Goal: Transaction & Acquisition: Purchase product/service

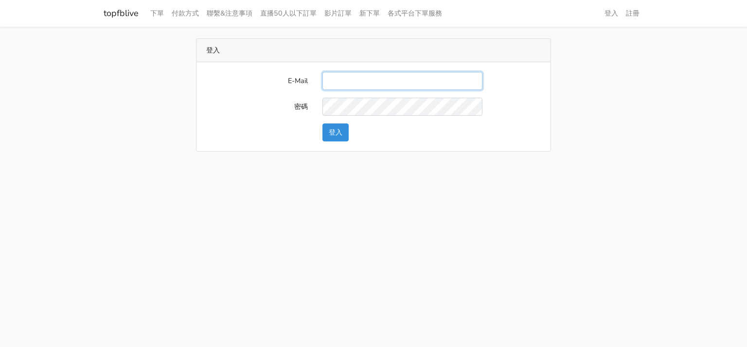
click at [389, 82] on input "E-Mail" at bounding box center [403, 81] width 160 height 18
paste input "[EMAIL_ADDRESS][DOMAIN_NAME]"
type input "[EMAIL_ADDRESS][DOMAIN_NAME]"
click at [346, 140] on button "登入" at bounding box center [336, 133] width 26 height 18
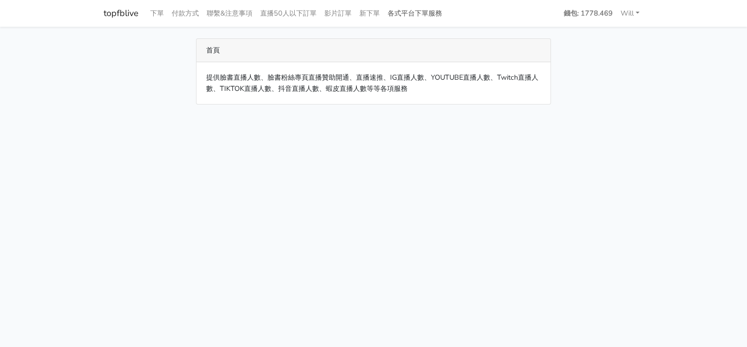
click at [446, 18] on link "各式平台下單服務" at bounding box center [415, 13] width 62 height 19
click at [422, 10] on link "各式平台下單服務" at bounding box center [415, 13] width 62 height 19
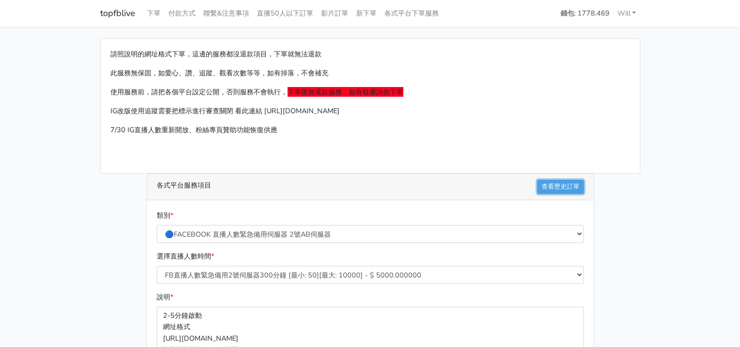
click at [549, 184] on link "查看歷史訂單" at bounding box center [560, 187] width 47 height 14
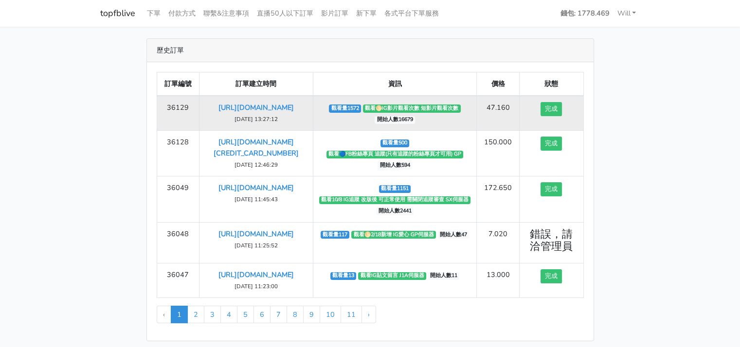
drag, startPoint x: 307, startPoint y: 129, endPoint x: 204, endPoint y: 111, distance: 104.3
click at [204, 111] on td "https://www.instagram.com/reel/DOLKVddjzz0/?igsh=aHN0NzF5bnU0NHdl 2025-09-15 13…" at bounding box center [256, 113] width 113 height 35
copy link "[URL][DOMAIN_NAME]"
click at [276, 112] on link "https://www.instagram.com/reel/DOLKVddjzz0/?igsh=aHN0NzF5bnU0NHdl" at bounding box center [255, 108] width 75 height 10
click at [352, 128] on td "觀看量1572 觀看🌕IG影片觀看次數 短影片觀看次數 開始人數16679" at bounding box center [395, 113] width 164 height 35
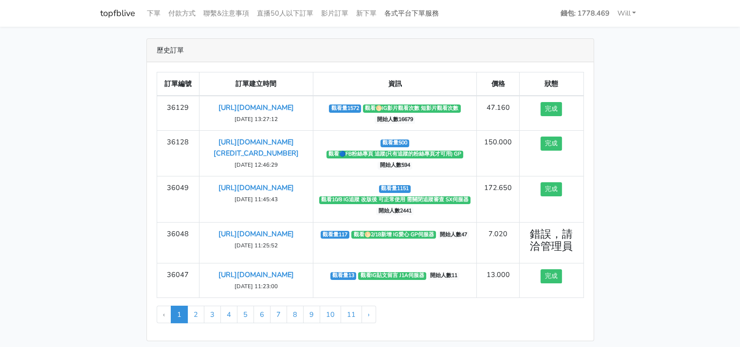
click at [405, 9] on link "各式平台下單服務" at bounding box center [412, 13] width 62 height 19
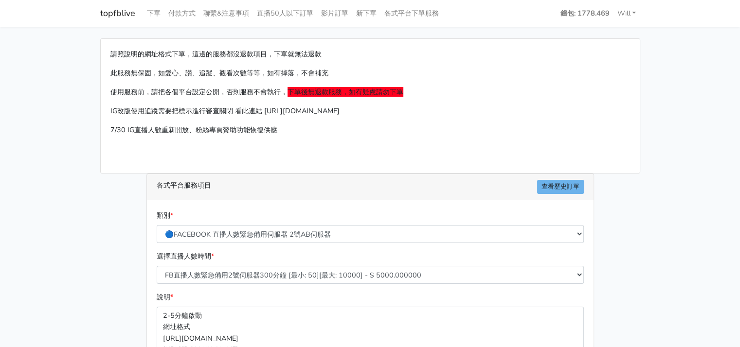
scroll to position [146, 0]
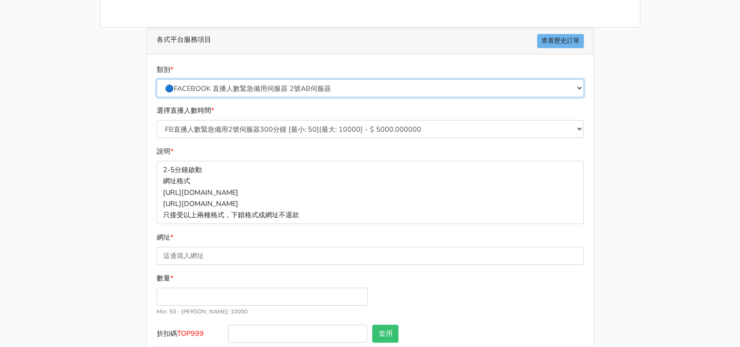
click at [280, 89] on select "🔵FACEBOOK 直播人數緊急備用伺服器 2號AB伺服器 🔵FACEBOOK 網軍專用貼文留言 安全保密 🔵9/30 FACEBOOK 直播人數緩慢進場緩慢…" at bounding box center [370, 88] width 427 height 18
select select "🌕IG 愛心 粉絲追蹤 影片觀看次數 短影片觀看次數"
click at [157, 79] on select "🔵FACEBOOK 直播人數緊急備用伺服器 2號AB伺服器 🔵FACEBOOK 網軍專用貼文留言 安全保密 🔵9/30 FACEBOOK 直播人數緩慢進場緩慢…" at bounding box center [370, 88] width 427 height 18
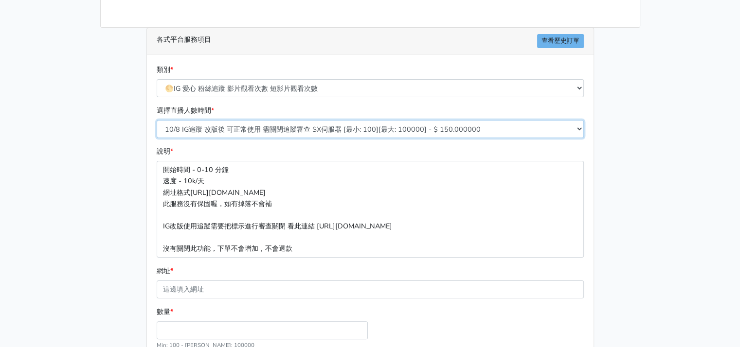
click at [337, 128] on select "10/8 IG追蹤 改版後 可正常使用 需關閉追蹤審查 SX伺服器 [最小: 100][最大: 100000] - $ 150.000000 IG貼文留言 J…" at bounding box center [370, 129] width 427 height 18
select select "630"
click at [157, 120] on select "10/8 IG追蹤 改版後 可正常使用 需關閉追蹤審查 SX伺服器 [最小: 100][最大: 100000] - $ 150.000000 IG貼文留言 J…" at bounding box center [370, 129] width 427 height 18
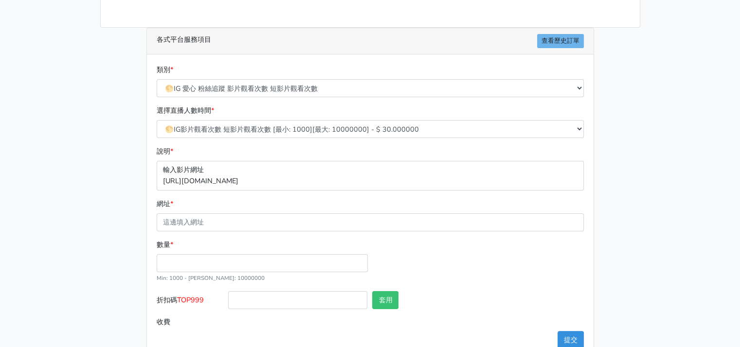
click at [263, 182] on p "輸入影片網址 [URL][DOMAIN_NAME]" at bounding box center [370, 175] width 427 height 29
click at [232, 222] on input "網址 *" at bounding box center [370, 223] width 427 height 18
paste input "[URL][DOMAIN_NAME]"
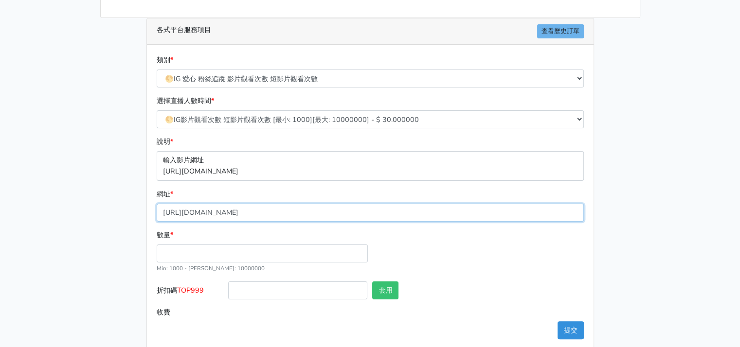
scroll to position [168, 0]
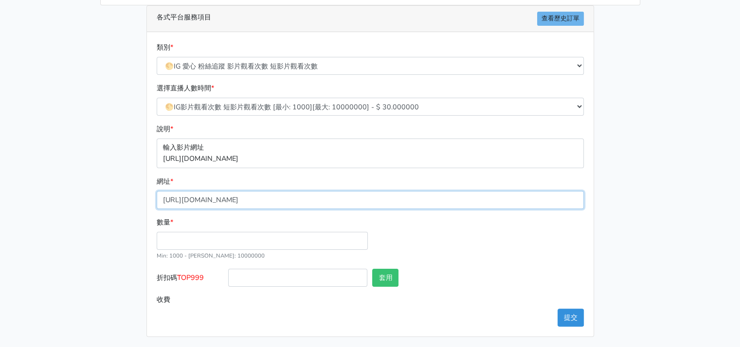
type input "[URL][DOMAIN_NAME]"
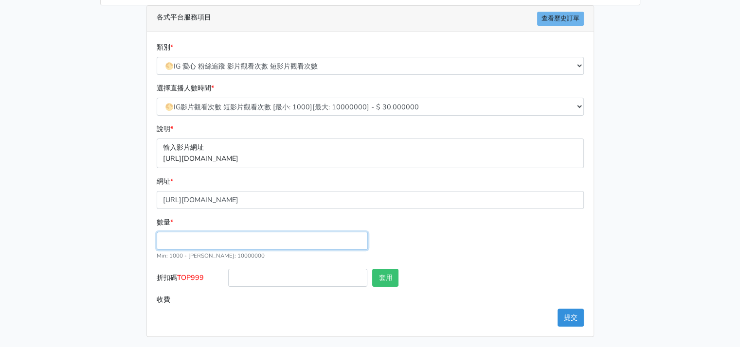
click at [191, 239] on input "數量 *" at bounding box center [262, 241] width 211 height 18
click at [152, 238] on div "類別 * 🔵FACEBOOK 直播人數緊急備用伺服器 2號AB伺服器 🔵FACEBOOK 網軍專用貼文留言 安全保密 🔵9/30 FACEBOOK 直播人數緩…" at bounding box center [370, 184] width 447 height 305
drag, startPoint x: 138, startPoint y: 237, endPoint x: 131, endPoint y: 237, distance: 7.3
click at [131, 237] on div "請照說明的網址格式下單，這邊的服務都沒退款項目，下單就無法退款 此服務無保固，如愛心、讚、追蹤、觀看次數等等，如有掉落，不會補充 使用服務前，請把各個平台設定…" at bounding box center [370, 103] width 555 height 467
click at [166, 239] on input "145" at bounding box center [262, 241] width 211 height 18
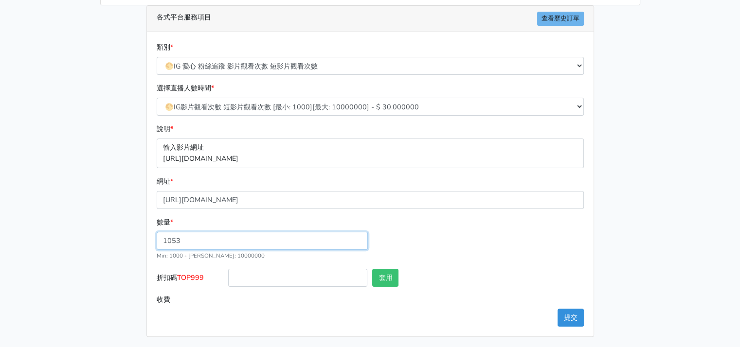
type input "1053"
type input "31.590"
click at [507, 269] on input "text" at bounding box center [513, 278] width 139 height 18
click at [326, 157] on p "輸入影片網址 https://www.instagram.com/reel/DEBJDLB/" at bounding box center [370, 153] width 427 height 29
click at [287, 161] on p "輸入影片網址 https://www.instagram.com/reel/DEBJDLB/" at bounding box center [370, 153] width 427 height 29
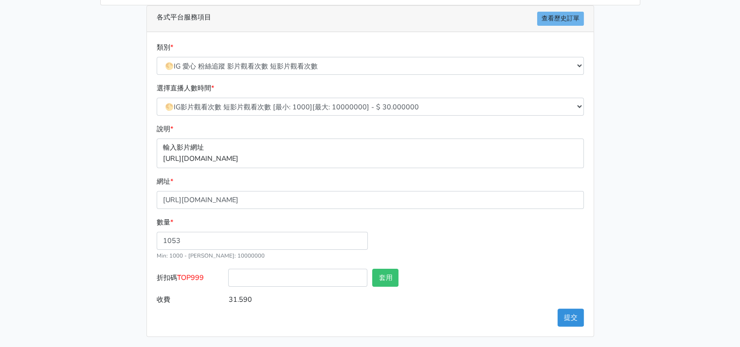
drag, startPoint x: 327, startPoint y: 164, endPoint x: 317, endPoint y: 162, distance: 9.9
click at [327, 163] on p "輸入影片網址 https://www.instagram.com/reel/DEBJDLB/" at bounding box center [370, 153] width 427 height 29
click at [294, 159] on p "輸入影片網址 https://www.instagram.com/reel/DEBJDLB/" at bounding box center [370, 153] width 427 height 29
click at [278, 157] on p "輸入影片網址 https://www.instagram.com/reel/DEBJDLB/" at bounding box center [370, 153] width 427 height 29
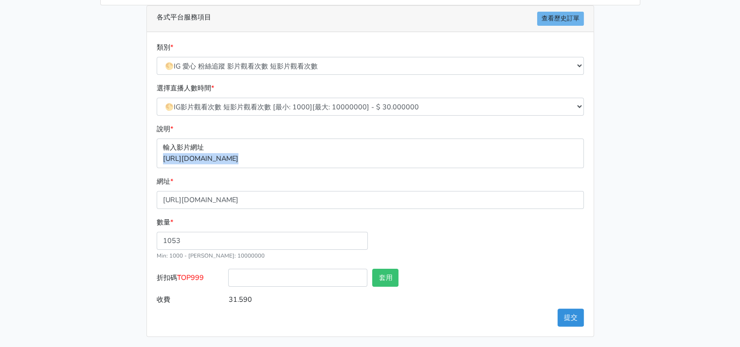
click at [278, 157] on p "輸入影片網址 https://www.instagram.com/reel/DEBJDLB/" at bounding box center [370, 153] width 427 height 29
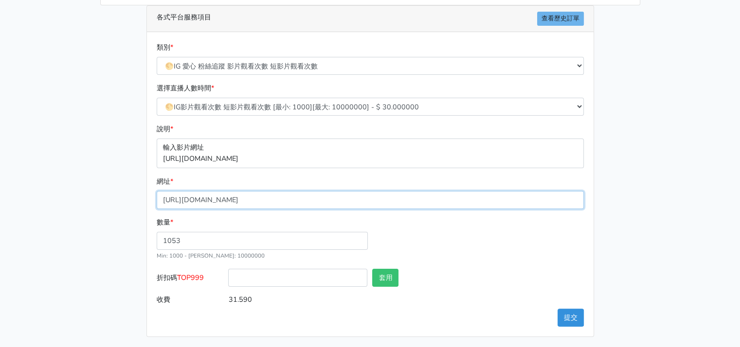
click at [307, 200] on input "https://www.instagram.com/reel/DOLKVddjzz0/?igsh=aHN0NzF5bnU0NHdl" at bounding box center [370, 200] width 427 height 18
click at [307, 201] on input "https://www.instagram.com/reel/DOLKVddjzz0/?igsh=aHN0NzF5bnU0NHdl" at bounding box center [370, 200] width 427 height 18
click at [291, 157] on p "輸入影片網址 https://www.instagram.com/reel/DEBJDLB/" at bounding box center [370, 153] width 427 height 29
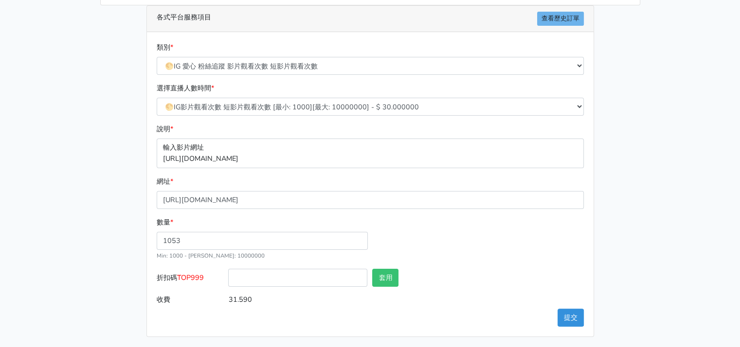
click at [291, 157] on p "輸入影片網址 https://www.instagram.com/reel/DEBJDLB/" at bounding box center [370, 153] width 427 height 29
click at [333, 156] on p "輸入影片網址 https://www.instagram.com/reel/DEBJDLB/" at bounding box center [370, 153] width 427 height 29
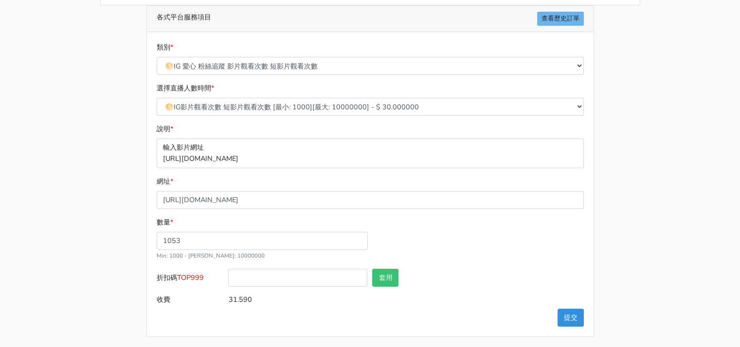
click at [239, 149] on p "輸入影片網址 https://www.instagram.com/reel/DEBJDLB/" at bounding box center [370, 153] width 427 height 29
drag, startPoint x: 197, startPoint y: 147, endPoint x: 191, endPoint y: 147, distance: 6.3
click at [197, 147] on p "輸入影片網址 https://www.instagram.com/reel/DEBJDLB/" at bounding box center [370, 153] width 427 height 29
click at [182, 145] on p "輸入影片網址 https://www.instagram.com/reel/DEBJDLB/" at bounding box center [370, 153] width 427 height 29
drag, startPoint x: 175, startPoint y: 154, endPoint x: 286, endPoint y: 157, distance: 111.0
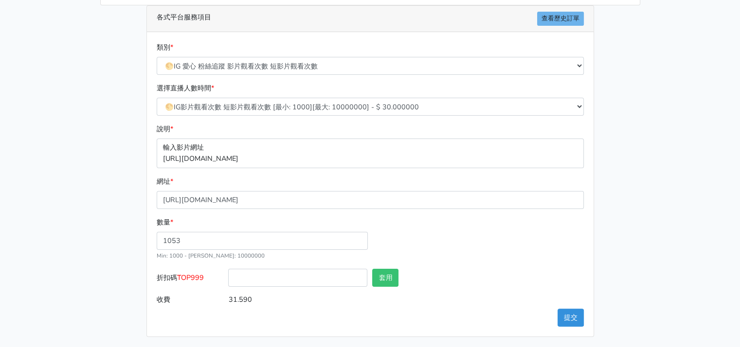
click at [280, 157] on p "輸入影片網址 https://www.instagram.com/reel/DEBJDLB/" at bounding box center [370, 153] width 427 height 29
click at [322, 159] on p "輸入影片網址 https://www.instagram.com/reel/DEBJDLB/" at bounding box center [370, 153] width 427 height 29
click at [374, 206] on input "https://www.instagram.com/reel/DOLKVddjzz0/?igsh=aHN0NzF5bnU0NHdl" at bounding box center [370, 200] width 427 height 18
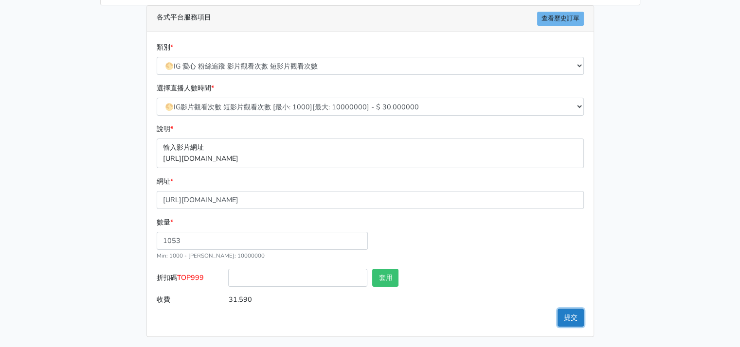
click at [579, 316] on button "提交" at bounding box center [571, 318] width 26 height 18
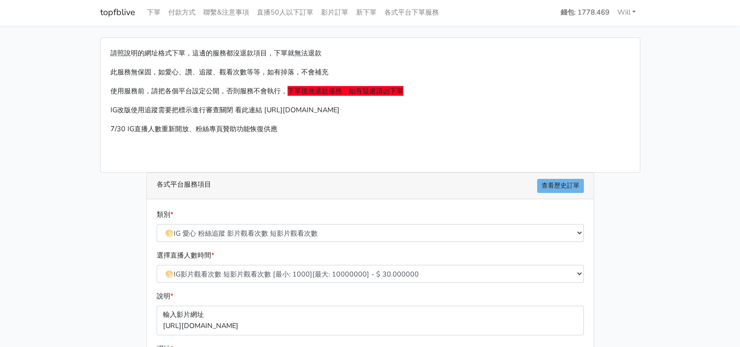
scroll to position [0, 0]
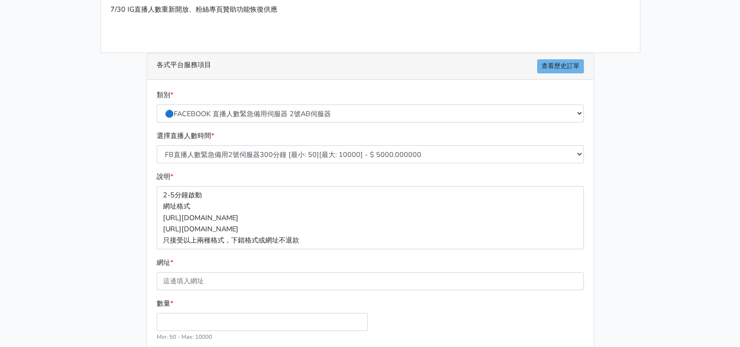
scroll to position [146, 0]
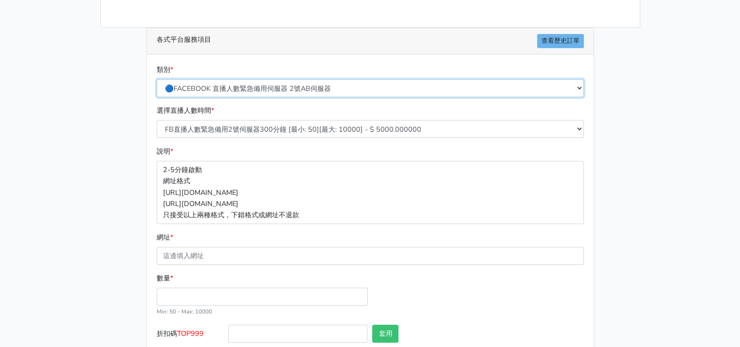
click at [380, 84] on select "🔵FACEBOOK 直播人數緊急備用伺服器 2號AB伺服器 🔵FACEBOOK 網軍專用貼文留言 安全保密 🔵9/30 FACEBOOK 直播人數緩慢進場緩慢…" at bounding box center [370, 88] width 427 height 18
click at [157, 79] on select "🔵FACEBOOK 直播人數緊急備用伺服器 2號AB伺服器 🔵FACEBOOK 網軍專用貼文留言 安全保密 🔵9/30 FACEBOOK 直播人數緩慢進場緩慢…" at bounding box center [370, 88] width 427 height 18
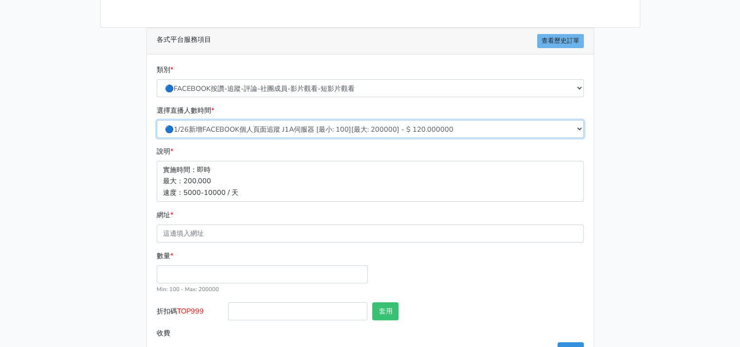
click at [321, 132] on select "🔵1/26新增FACEBOOK個人頁面追蹤 J1A伺服器 [最小: 100][最大: 200000] - $ 120.000000 🔵增加社團成員數 伺服器J…" at bounding box center [370, 129] width 427 height 18
click at [308, 130] on select "🔵1/26新增FACEBOOK個人頁面追蹤 J1A伺服器 [最小: 100][最大: 200000] - $ 120.000000 🔵增加社團成員數 伺服器J…" at bounding box center [370, 129] width 427 height 18
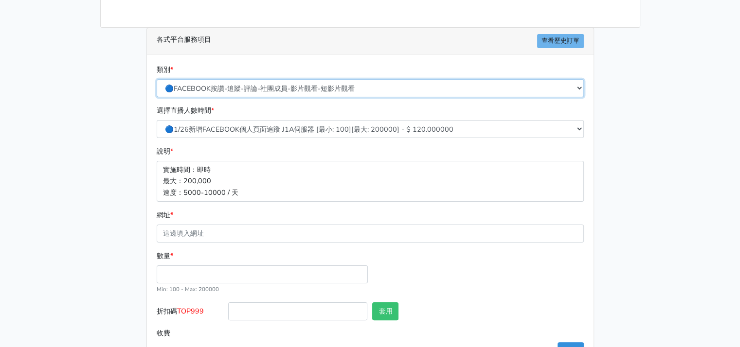
click at [330, 83] on select "🔵FACEBOOK 直播人數緊急備用伺服器 2號AB伺服器 🔵FACEBOOK 網軍專用貼文留言 安全保密 🔵9/30 FACEBOOK 直播人數緩慢進場緩慢…" at bounding box center [370, 88] width 427 height 18
click at [157, 79] on select "🔵FACEBOOK 直播人數緊急備用伺服器 2號AB伺服器 🔵FACEBOOK 網軍專用貼文留言 安全保密 🔵9/30 FACEBOOK 直播人數緩慢進場緩慢…" at bounding box center [370, 88] width 427 height 18
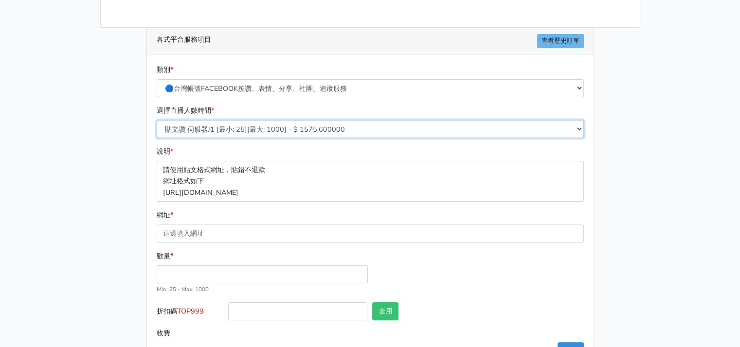
click at [305, 127] on select "貼文讚 伺服器J1 [最小: 25][最大: 1000] - $ 1575.600000 FB粉絲專頁讚 只有讚沒有追蹤 [最小: 100][最大: 1000…" at bounding box center [370, 129] width 427 height 18
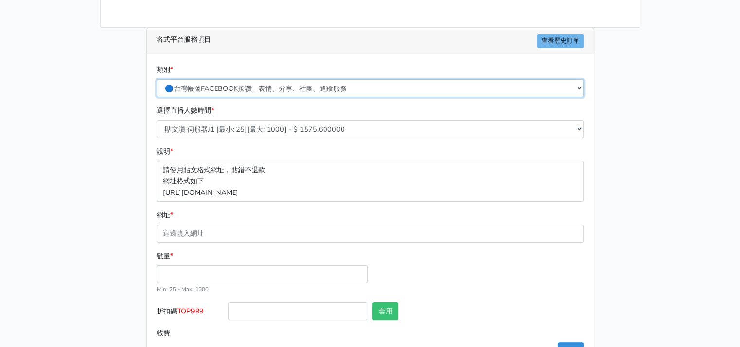
click at [321, 87] on select "🔵FACEBOOK 直播人數緊急備用伺服器 2號AB伺服器 🔵FACEBOOK 網軍專用貼文留言 安全保密 🔵9/30 FACEBOOK 直播人數緩慢進場緩慢…" at bounding box center [370, 88] width 427 height 18
select select "🔵FACEBOOK 網軍專用貼文留言 安全保密"
click at [157, 79] on select "🔵FACEBOOK 直播人數緊急備用伺服器 2號AB伺服器 🔵FACEBOOK 網軍專用貼文留言 安全保密 🔵9/30 FACEBOOK 直播人數緩慢進場緩慢…" at bounding box center [370, 88] width 427 height 18
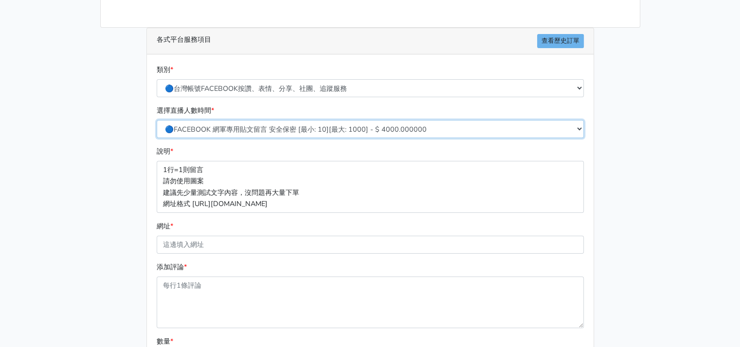
click at [271, 129] on select "🔵FACEBOOK 網軍專用貼文留言 安全保密 [最小: 10][最大: 1000] - $ 4000.000000" at bounding box center [370, 129] width 427 height 18
click at [157, 120] on select "🔵FACEBOOK 網軍專用貼文留言 安全保密 [最小: 10][最大: 1000] - $ 4000.000000" at bounding box center [370, 129] width 427 height 18
click at [278, 198] on p "1行=1則留言 請勿使用圖案 建議先少量測試文字內容，沒問題再大量下單 網址格式 [URL][DOMAIN_NAME]" at bounding box center [370, 187] width 427 height 52
click at [284, 187] on p "1行=1則留言 請勿使用圖案 建議先少量測試文字內容，沒問題再大量下單 網址格式 [URL][DOMAIN_NAME]" at bounding box center [370, 187] width 427 height 52
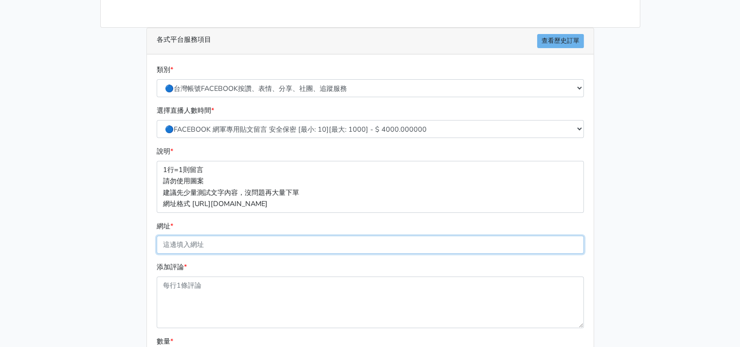
click at [227, 251] on input "網址 *" at bounding box center [370, 245] width 427 height 18
click at [80, 247] on main "請照說明的網址格式下單，這邊的服務都沒退款項目，下單就無法退款 此服務無保固，如愛心、讚、追蹤、觀看次數等等，如有掉落，不會補充 使用服務前，請把各個平台設定…" at bounding box center [370, 174] width 740 height 587
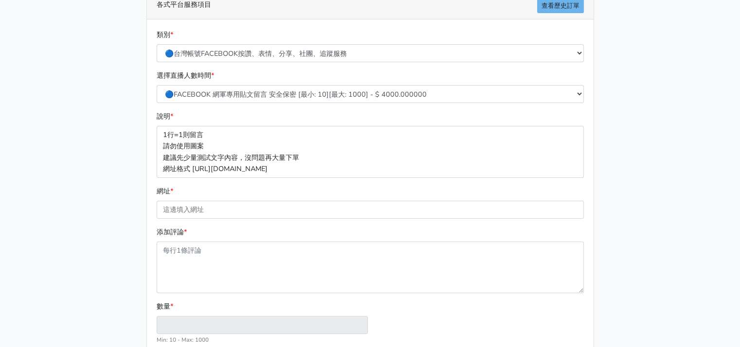
scroll to position [265, 0]
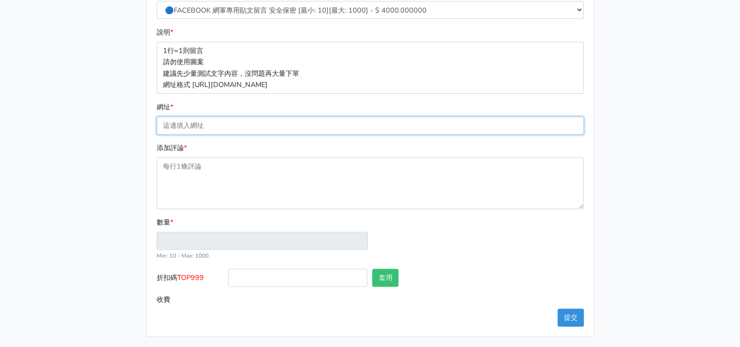
click at [257, 121] on input "網址 *" at bounding box center [370, 126] width 427 height 18
paste input "https://www.facebook.com/share/v/1Nkpu7EUmJ/"
type input "https://www.facebook.com/share/v/1Nkpu7EUmJ/"
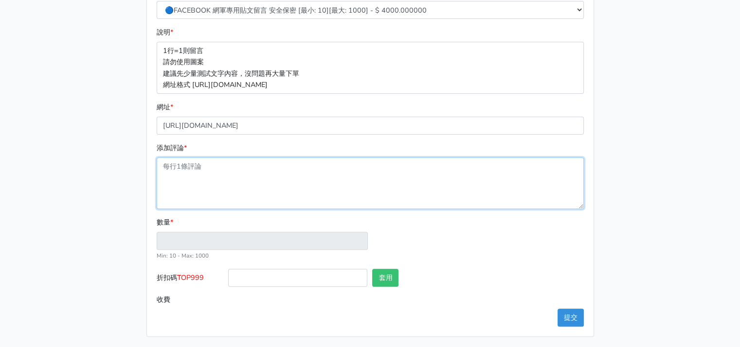
click at [238, 183] on textarea "添加評論 *" at bounding box center [370, 184] width 427 height 52
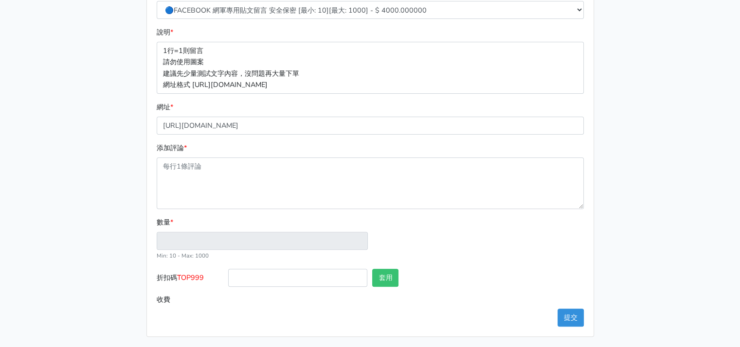
type input "1"
type input "4.000"
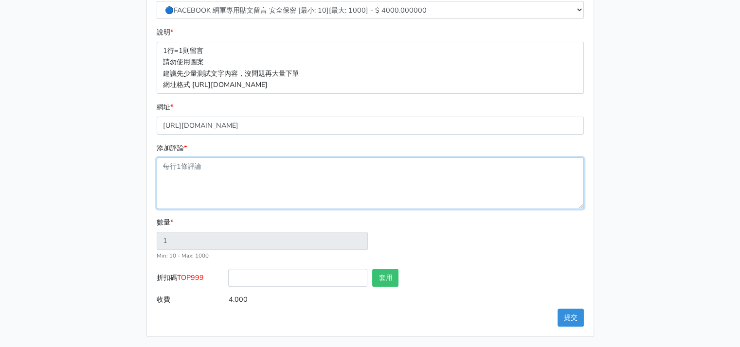
paste textarea "Chinese Embassy in Cambodia-中华人民共和国驻柬埔寨王国大使馆 ស្នើសុំការផ្ទៀងផ្ទាត់ពីស្ថានទូតចិន…"
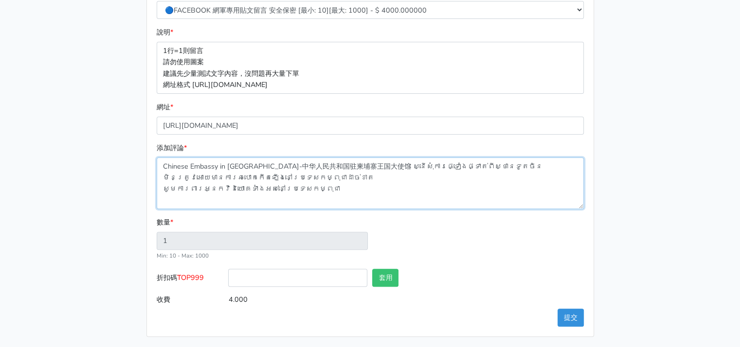
type textarea "Chinese Embassy in Cambodia-中华人民共和国驻柬埔寨王国大使馆 ស្នើសុំការផ្ទៀងផ្ទាត់ពីស្ថានទូតចិន…"
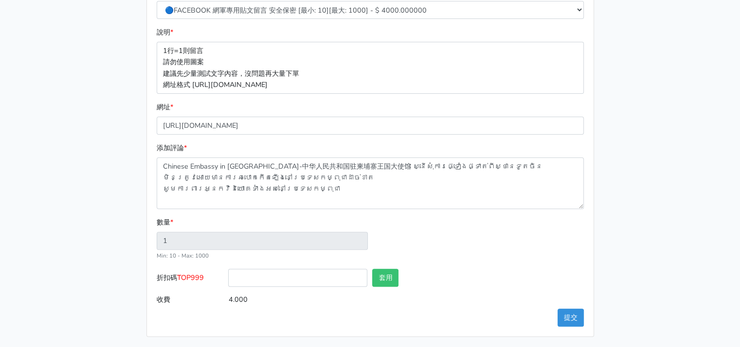
type input "3"
type input "12.000"
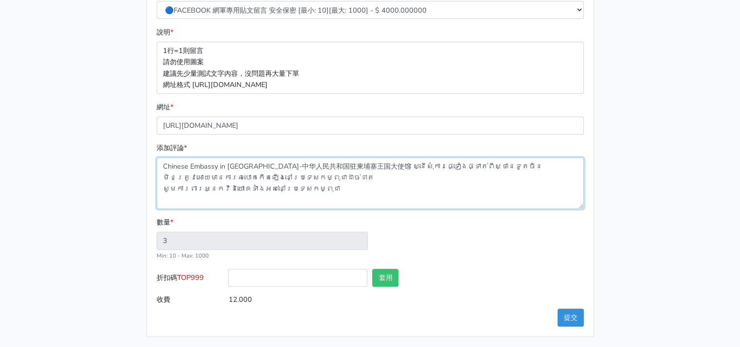
click at [393, 177] on textarea "Chinese Embassy in Cambodia-中华人民共和国驻柬埔寨王国大使馆 ស្នើសុំការផ្ទៀងផ្ទាត់ពីស្ថានទូតចិន…" at bounding box center [370, 184] width 427 height 52
drag, startPoint x: 377, startPoint y: 165, endPoint x: 150, endPoint y: 164, distance: 226.8
click at [150, 164] on div "類別 * 🔵FACEBOOK 直播人數緊急備用伺服器 2號AB伺服器 🔵FACEBOOK 網軍專用貼文留言 安全保密 🔵9/30 FACEBOOK 直播人數緩…" at bounding box center [370, 135] width 447 height 401
click at [324, 189] on textarea "ស្នើសុំការផ្ទៀងផ្ទាត់ពីស្ថានទូតចិន មិនត្រូវអោយមានការឆបោកកេីតឡេីងនៅប្រទេសកម្ពុជា…" at bounding box center [370, 184] width 427 height 52
drag, startPoint x: 274, startPoint y: 183, endPoint x: 143, endPoint y: 154, distance: 135.1
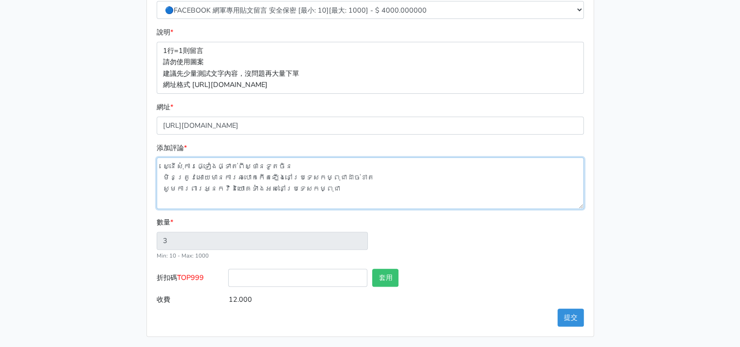
click at [143, 154] on div "各式平台服務項目 查看歷史訂單 類別 * 🔵FACEBOOK 直播人數緊急備用伺服器 2號AB伺服器 🔵FACEBOOK 網軍專用貼文留言 安全保密 🔵9/3…" at bounding box center [370, 123] width 462 height 429
paste textarea
drag, startPoint x: 164, startPoint y: 175, endPoint x: 169, endPoint y: 177, distance: 6.3
click at [164, 175] on textarea "ស្នើសុំការផ្ទៀងផ្ទាត់ពីស្ថានទូតចិន មិនត្រូវអោយមានការឆបោកកេីតឡេីងនៅប្រទេសកម្ពុជា…" at bounding box center [370, 184] width 427 height 52
type textarea "ស្នើសុំការផ្ទៀងផ្ទាត់ពីស្ថានទូតចិន មិនត្រូវអោយមានការឆបោកកេីតឡេីងនៅប្រទេសកម្ពុជា…"
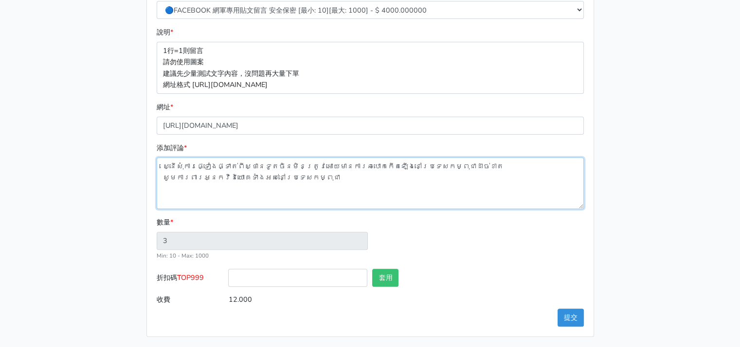
type input "2"
type input "8.000"
click at [163, 177] on textarea "ស្នើសុំការផ្ទៀងផ្ទាត់ពីស្ថានទូតចិន មិនត្រូវអោយមានការឆបោកកេីតឡេីងនៅប្រទេសកម្ពុជា…" at bounding box center [370, 184] width 427 height 52
type textarea "ស្នើសុំការផ្ទៀងផ្ទាត់ពីស្ថានទូតចិន មិនត្រូវអោយមានការឆបោកកេីតឡេីងនៅប្រទេសកម្ពុជា…"
type input "1"
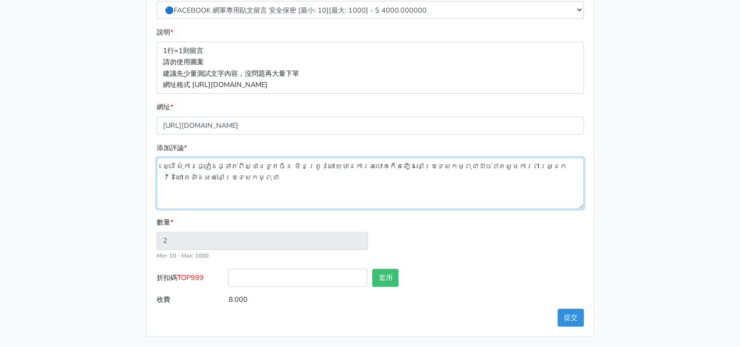
type input "4.000"
click at [410, 179] on textarea "ស្នើសុំការផ្ទៀងផ្ទាត់ពីស្ថានទូតចិន មិនត្រូវអោយមានការឆបោកកេីតឡេីងនៅប្រទេសកម្ពុជា…" at bounding box center [370, 184] width 427 height 52
type textarea "ស្នើសុំការផ្ទៀងផ្ទាត់ពីស្ថានទូតចិន មិនត្រូវអោយមានការឆបោកកេីតឡេីងនៅប្រទេសកម្ពុជា…"
type input "2"
type input "8.000"
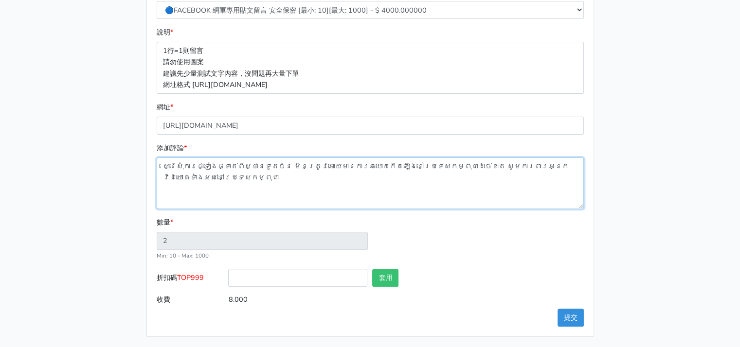
type textarea "ស្នើសុំការផ្ទៀងផ្ទាត់ពីស្ថានទូតចិន មិនត្រូវអោយមានការឆបោកកេីតឡេីងនៅប្រទេសកម្ពុជា…"
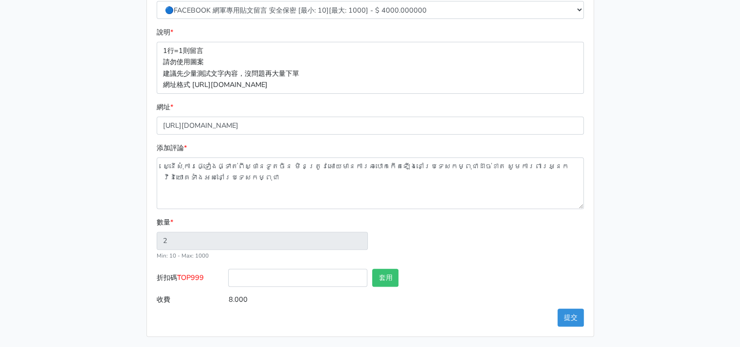
type input "3"
type input "12.000"
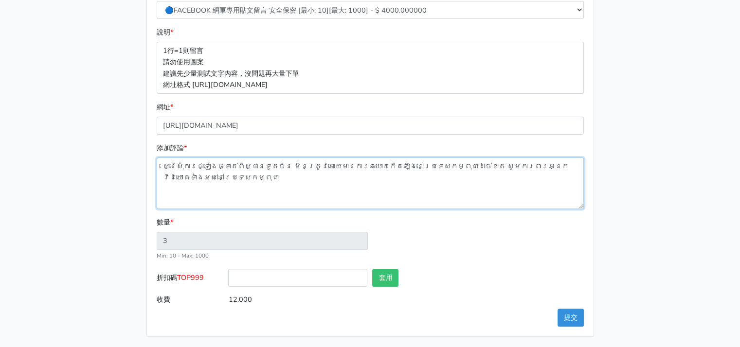
click at [178, 204] on textarea "ស្នើសុំការផ្ទៀងផ្ទាត់ពីស្ថានទូតចិន មិនត្រូវអោយមានការឆបោកកេីតឡេីងនៅប្រទេសកម្ពុជា…" at bounding box center [370, 184] width 427 height 52
paste textarea "ស្ថានទូតចិនគួរតែឆែករឿងនេះឡេីងវិញ មានដែរ​ រឿងជនជាតិ​ចិន​អាច​បោក​ជនជាតិ​ចិន​បាន"
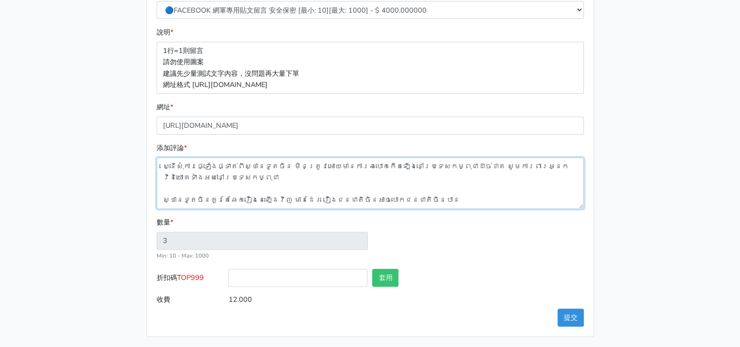
scroll to position [7, 0]
type textarea "ស្នើសុំការផ្ទៀងផ្ទាត់ពីស្ថានទូតចិន មិនត្រូវអោយមានការឆបោកកេីតឡេីងនៅប្រទេសកម្ពុជា…"
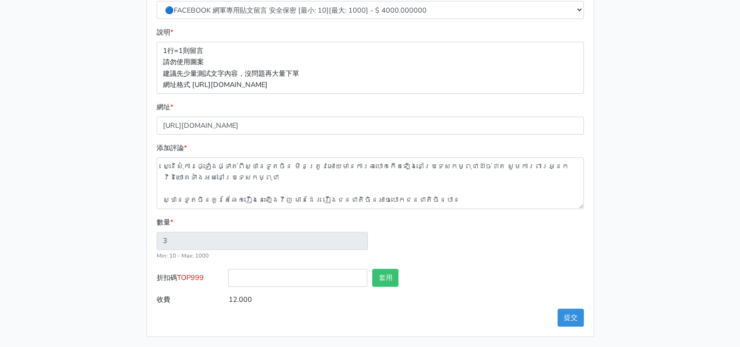
type input "4"
type input "16.000"
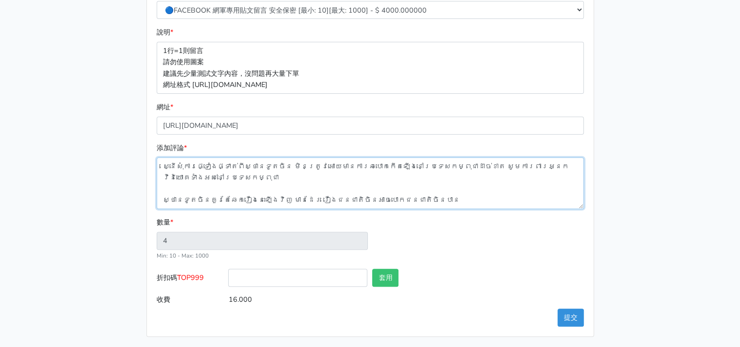
click at [502, 190] on textarea "ស្នើសុំការផ្ទៀងផ្ទាត់ពីស្ថានទូតចិន មិនត្រូវអោយមានការឆបោកកេីតឡេីងនៅប្រទេសកម្ពុជា…" at bounding box center [370, 184] width 427 height 52
type textarea "ស្នើសុំការផ្ទៀងផ្ទាត់ពីស្ថានទូតចិន មិនត្រូវអោយមានការឆបោកកេីតឡេីងនៅប្រទេសកម្ពុជា…"
type input "5"
type input "20.000"
type input "6"
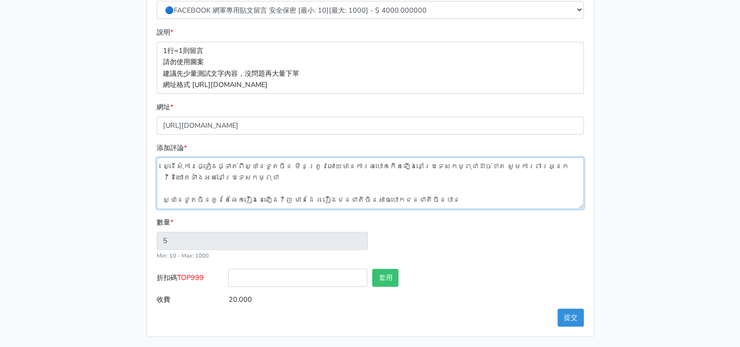
type input "24.000"
paste textarea "ស្នើសុំការផ្ទៀងផ្ទាត់ពីស្ថានទូតចិន មិនត្រូវអោយមានការឆបោកកេីតឡេីងនៅប្រទេសកម្ពុជា…"
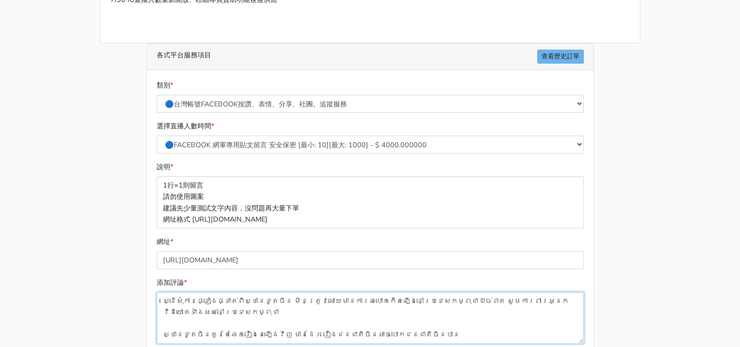
scroll to position [265, 0]
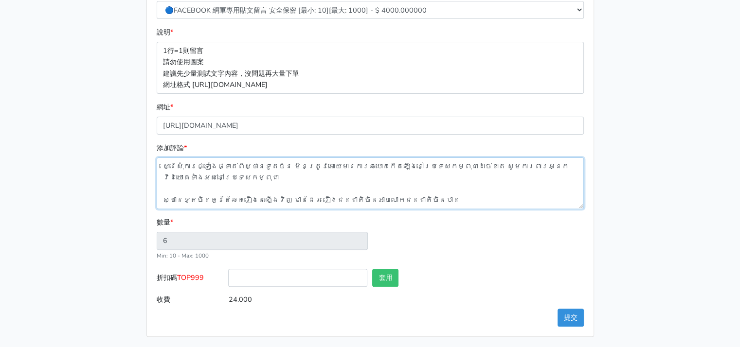
click at [163, 195] on textarea "ស្នើសុំការផ្ទៀងផ្ទាត់ពីស្ថានទូតចិន មិនត្រូវអោយមានការឆបោកកេីតឡេីងនៅប្រទេសកម្ពុជា…" at bounding box center [370, 184] width 427 height 52
type textarea "ស្នើសុំការផ្ទៀងផ្ទាត់ពីស្ថានទូតចិន មិនត្រូវអោយមានការឆបោកកេីតឡេីងនៅប្រទេសកម្ពុជា…"
type input "7"
type input "28.000"
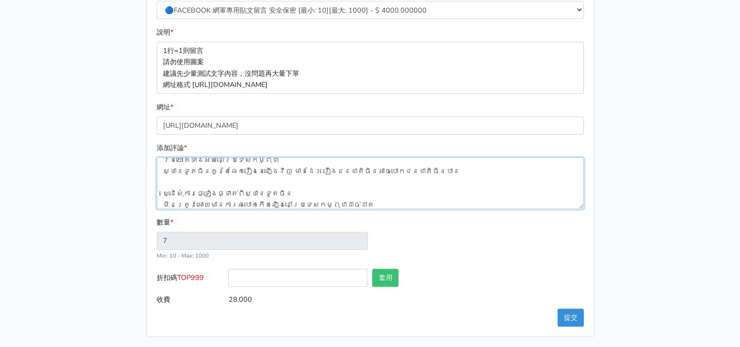
scroll to position [33, 0]
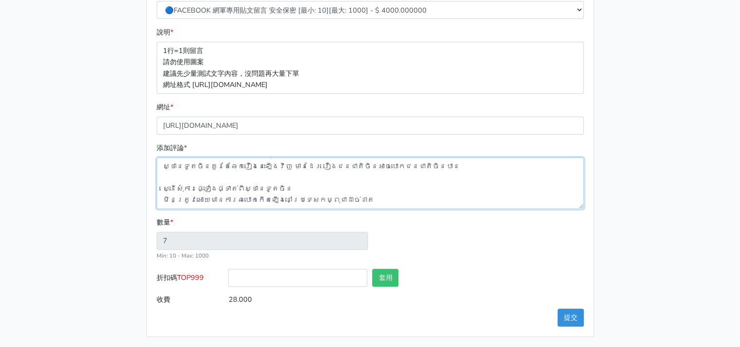
click at [162, 176] on textarea "ស្នើសុំការផ្ទៀងផ្ទាត់ពីស្ថានទូតចិន មិនត្រូវអោយមានការឆបោកកេីតឡេីងនៅប្រទេសកម្ពុជា…" at bounding box center [370, 184] width 427 height 52
type textarea "ស្នើសុំការផ្ទៀងផ្ទាត់ពីស្ថានទូតចិន មិនត្រូវអោយមានការឆបោកកេីតឡេីងនៅប្រទេសកម្ពុជា…"
type input "6"
type input "24.000"
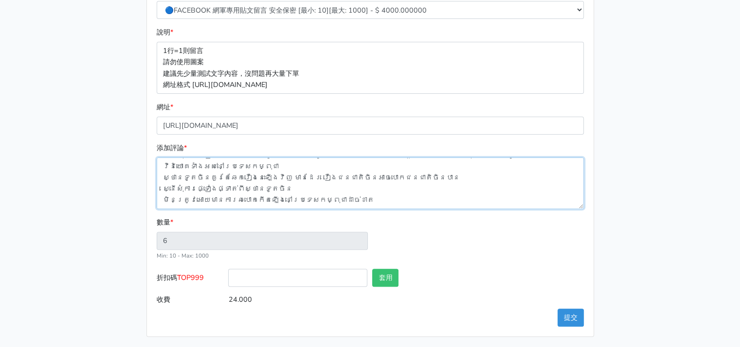
scroll to position [22, 0]
click at [169, 203] on textarea "ស្នើសុំការផ្ទៀងផ្ទាត់ពីស្ថានទូតចិន មិនត្រូវអោយមានការឆបោកកេីតឡេីងនៅប្រទេសកម្ពុជា…" at bounding box center [370, 184] width 427 height 52
type textarea "ស្នើសុំការផ្ទៀងផ្ទាត់ពីស្ថានទូតចិន មិនត្រូវអោយមានការឆបោកកេីតឡេីងនៅប្រទេសកម្ពុជា…"
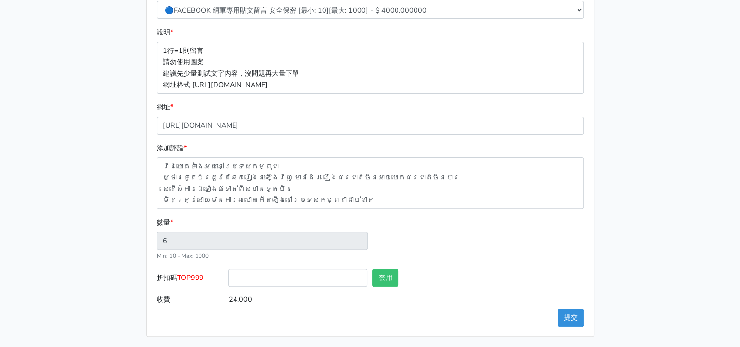
type input "5"
type input "20.000"
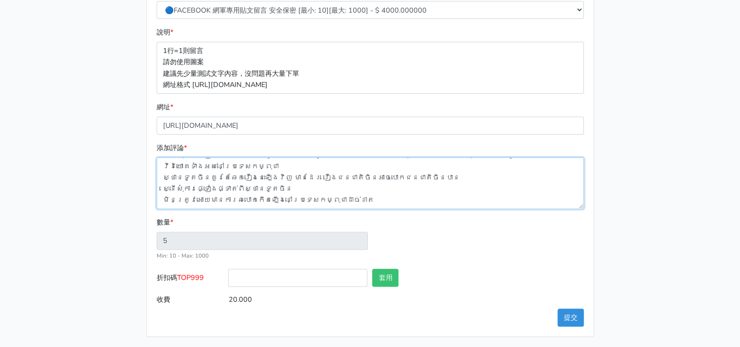
click at [193, 202] on textarea "ស្នើសុំការផ្ទៀងផ្ទាត់ពីស្ថានទូតចិន មិនត្រូវអោយមានការឆបោកកេីតឡេីងនៅប្រទេសកម្ពុជា…" at bounding box center [370, 184] width 427 height 52
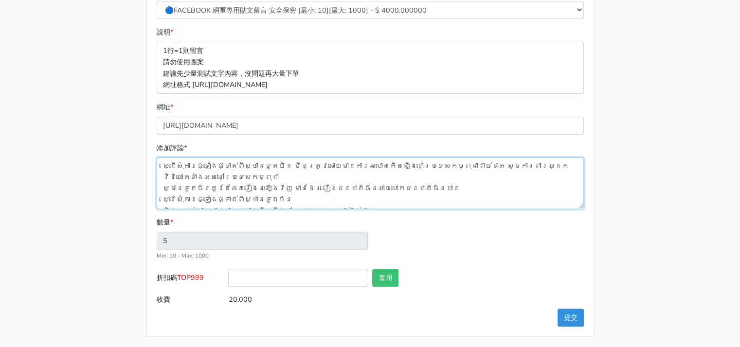
scroll to position [0, 0]
click at [161, 188] on textarea "ស្នើសុំការផ្ទៀងផ្ទាត់ពីស្ថានទូតចិន មិនត្រូវអោយមានការឆបោកកេីតឡេីងនៅប្រទេសកម្ពុជា…" at bounding box center [370, 184] width 427 height 52
click at [162, 200] on textarea "ស្នើសុំការផ្ទៀងផ្ទាត់ពីស្ថានទូតចិន មិនត្រូវអោយមានការឆបោកកេីតឡេីងនៅប្រទេសកម្ពុជា…" at bounding box center [370, 184] width 427 height 52
type textarea "ស្នើសុំការផ្ទៀងផ្ទាត់ពីស្ថានទូតចិន មិនត្រូវអោយមានការឆបោកកេីតឡេីងនៅប្រទេសកម្ពុជា…"
type input "4"
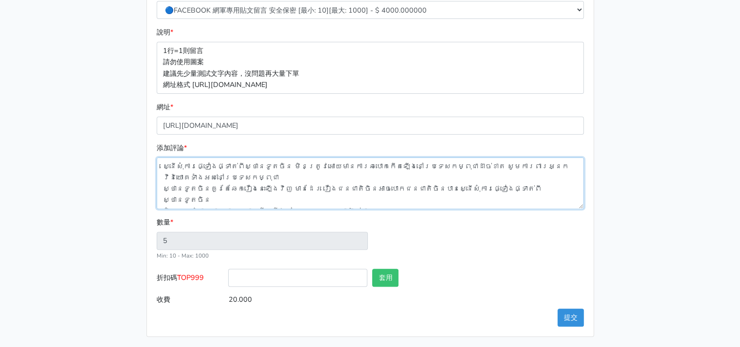
type input "16.000"
click at [165, 201] on textarea "ស្នើសុំការផ្ទៀងផ្ទាត់ពីស្ថានទូតចិន មិនត្រូវអោយមានការឆបោកកេីតឡេីងនៅប្រទេសកម្ពុជា…" at bounding box center [370, 184] width 427 height 52
click at [318, 193] on textarea "ស្នើសុំការផ្ទៀងផ្ទាត់ពីស្ថានទូតចិន មិនត្រូវអោយមានការឆបោកកេីតឡេីងនៅប្រទេសកម្ពុជា…" at bounding box center [370, 184] width 427 height 52
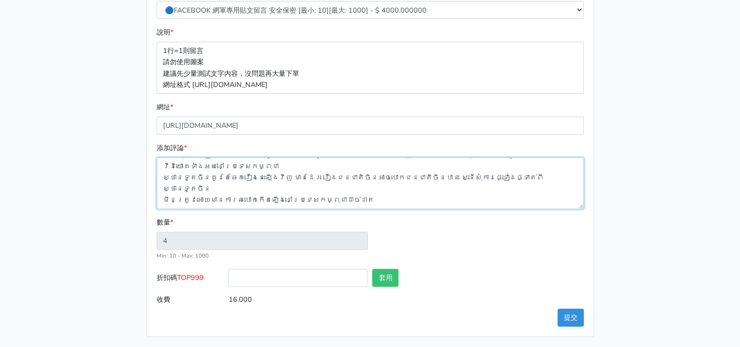
click at [380, 188] on textarea "ស្នើសុំការផ្ទៀងផ្ទាត់ពីស្ថានទូតចិន មិនត្រូវអោយមានការឆបោកកេីតឡេីងនៅប្រទេសកម្ពុជា…" at bounding box center [370, 184] width 427 height 52
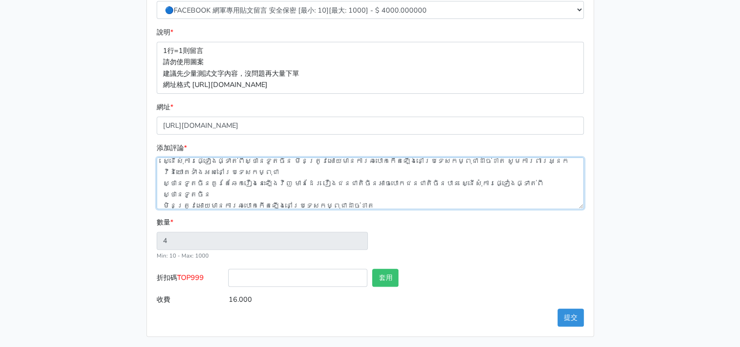
scroll to position [0, 0]
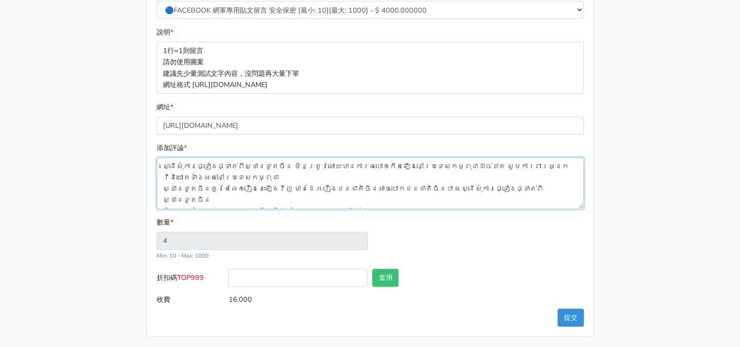
click at [232, 175] on textarea "ស្នើសុំការផ្ទៀងផ្ទាត់ពីស្ថានទូតចិន មិនត្រូវអោយមានការឆបោកកេីតឡេីងនៅប្រទេសកម្ពុជា…" at bounding box center [370, 184] width 427 height 52
drag, startPoint x: 217, startPoint y: 180, endPoint x: 152, endPoint y: 140, distance: 76.7
click at [157, 140] on form "類別 * 🔵FACEBOOK 直播人數緊急備用伺服器 2號AB伺服器 🔵FACEBOOK 網軍專用貼文留言 安全保密 🔵9/30 FACEBOOK 直播人數緩…" at bounding box center [370, 127] width 427 height 364
paste textarea "មិនត្រូវអោយមានការឆបោកកេីតឡេីងនៅប្រទេសកម្ពុជាដាច់ខាត"
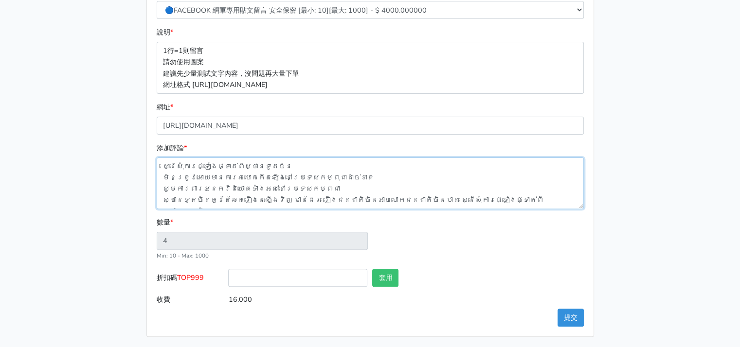
click at [163, 177] on textarea "ស្នើសុំការផ្ទៀងផ្ទាត់ពីស្ថានទូតចិន មិនត្រូវអោយមានការឆបោកកេីតឡេីងនៅប្រទេសកម្ពុជា…" at bounding box center [370, 184] width 427 height 52
type textarea "ស្នើសុំការផ្ទៀងផ្ទាត់ពីស្ថានទូតចិនមិនត្រូវអោយមានការឆបោកកេីតឡេីងនៅប្រទេសកម្ពុជាដ…"
type input "6"
type input "24.000"
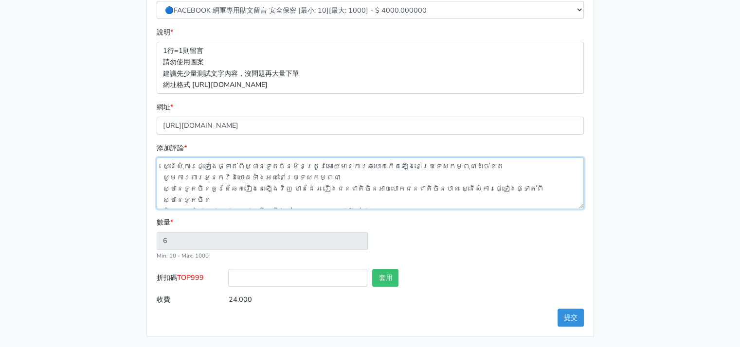
click at [163, 175] on textarea "ស្នើសុំការផ្ទៀងផ្ទាត់ពីស្ថានទូតចិនមិនត្រូវអោយមានការឆបោកកេីតឡេីងនៅប្រទេសកម្ពុជាដ…" at bounding box center [370, 184] width 427 height 52
type textarea "ស្នើសុំការផ្ទៀងផ្ទាត់ពីស្ថានទូតចិនមិនត្រូវអោយមានការឆបោកកេីតឡេីងនៅប្រទេសកម្ពុជាដ…"
type input "5"
type input "20.000"
click at [336, 178] on textarea "ស្នើសុំការផ្ទៀងផ្ទាត់ពីស្ថានទូតចិនមិនត្រូវអោយមានការឆបោកកេីតឡេីងនៅប្រទេសកម្ពុជាដ…" at bounding box center [370, 184] width 427 height 52
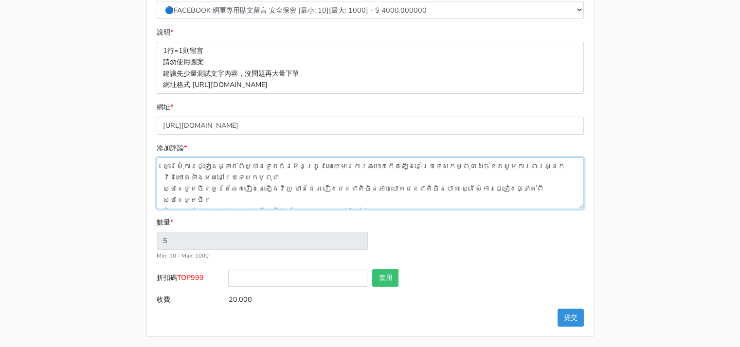
click at [161, 189] on textarea "ស្នើសុំការផ្ទៀងផ្ទាត់ពីស្ថានទូតចិនមិនត្រូវអោយមានការឆបោកកេីតឡេីងនៅប្រទេសកម្ពុជាដ…" at bounding box center [370, 184] width 427 height 52
type textarea "ស្នើសុំការផ្ទៀងផ្ទាត់ពីស្ថានទូតចិនមិនត្រូវអោយមានការឆបោកកេីតឡេីងនៅប្រទេសកម្ពុជាដ…"
type input "4"
type input "16.000"
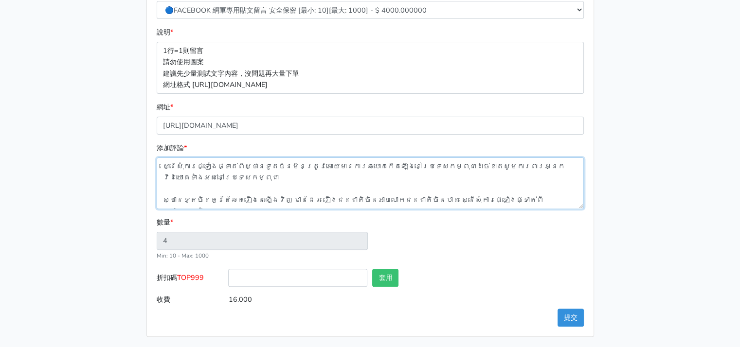
type textarea "ស្នើសុំការផ្ទៀងផ្ទាត់ពីស្ថានទូតចិនមិនត្រូវអោយមានការឆបោកកេីតឡេីងនៅប្រទេសកម្ពុជាដ…"
type input "5"
type input "20.000"
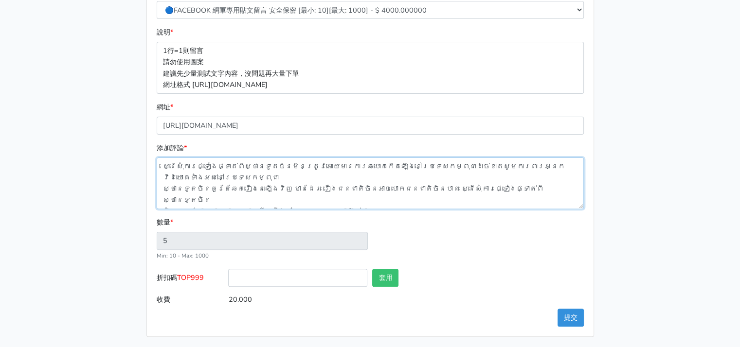
click at [224, 176] on textarea "ស្នើសុំការផ្ទៀងផ្ទាត់ពីស្ថានទូតចិនមិនត្រូវអោយមានការឆបោកកេីតឡេីងនៅប្រទេសកម្ពុជាដ…" at bounding box center [370, 184] width 427 height 52
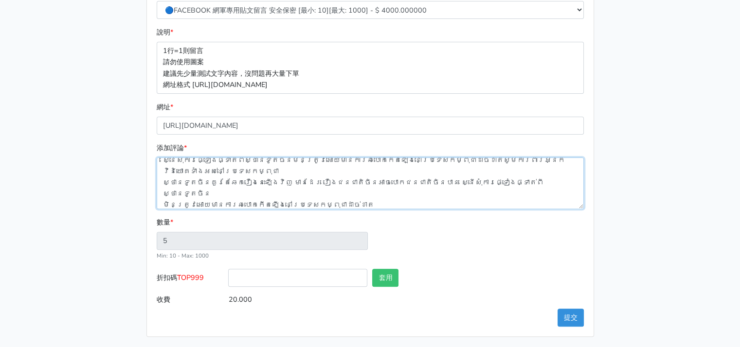
scroll to position [11, 0]
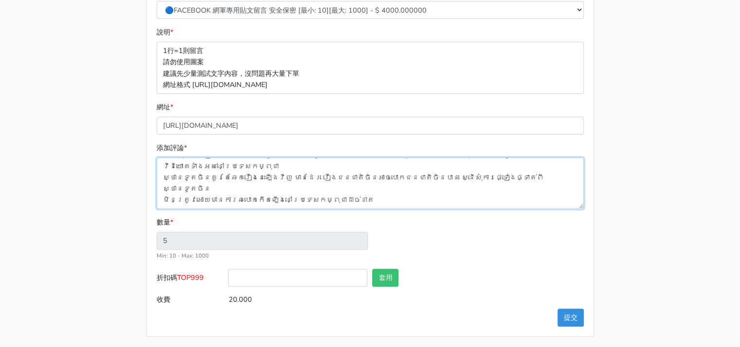
click at [349, 187] on textarea "ស្នើសុំការផ្ទៀងផ្ទាត់ពីស្ថានទូតចិនមិនត្រូវអោយមានការឆបោកកេីតឡេីងនៅប្រទេសកម្ពុជាដ…" at bounding box center [370, 184] width 427 height 52
click at [317, 197] on textarea "ស្នើសុំការផ្ទៀងផ្ទាត់ពីស្ថានទូតចិនមិនត្រូវអោយមានការឆបោកកេីតឡេីងនៅប្រទេសកម្ពុជាដ…" at bounding box center [370, 184] width 427 height 52
type textarea "ស្នើសុំការផ្ទៀងផ្ទាត់ពីស្ថានទូតចិនមិនត្រូវអោយមានការឆបោកកេីតឡេីងនៅប្រទេសកម្ពុជាដ…"
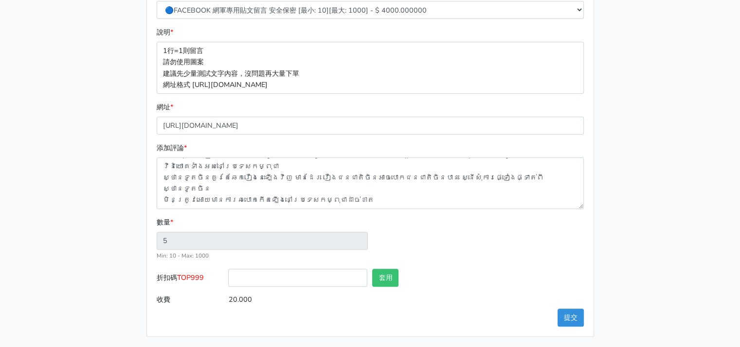
type input "4"
type input "16.000"
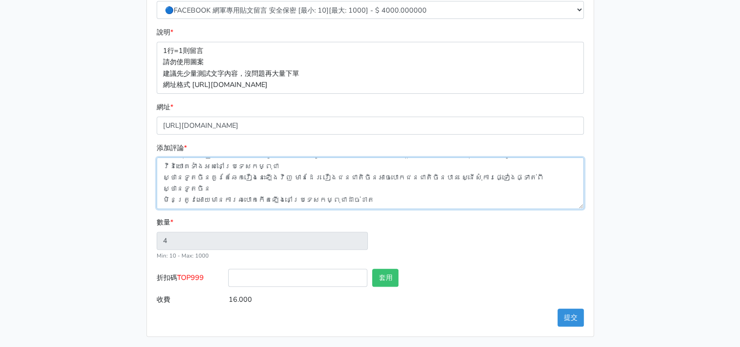
paste textarea "ស្ថានទូតចិនគួរតែយកចិត្តទុកដាក់ចំពោះបញ្ហានេះ!"
click at [354, 201] on textarea "ស្នើសុំការផ្ទៀងផ្ទាត់ពីស្ថានទូតចិនមិនត្រូវអោយមានការឆបោកកេីតឡេីងនៅប្រទេសកម្ពុជាដ…" at bounding box center [370, 184] width 427 height 52
type textarea "ស្នើសុំការផ្ទៀងផ្ទាត់ពីស្ថានទូតចិនមិនត្រូវអោយមានការឆបោកកេីតឡេីងនៅប្រទេសកម្ពុជាដ…"
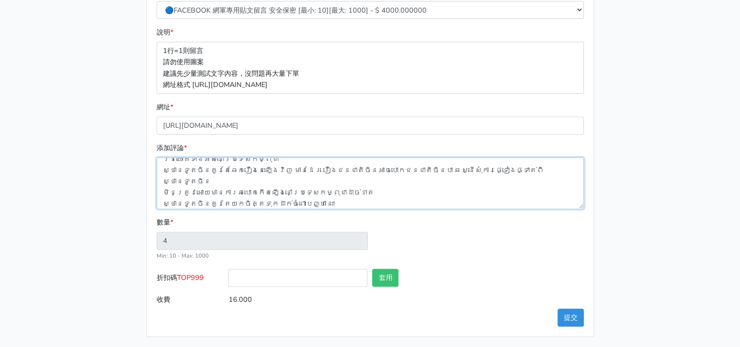
type input "5"
type input "20.000"
paste textarea "យើង​មិន​អាច​អនុញ្ញាត​ឲ្យ​ជនជាតិ​ចិន​ធ្វើ​អំពើ​ខុស​ច្បាប់​នៅ​ប្រទេសកម្ពុជា​បាន​ទ…"
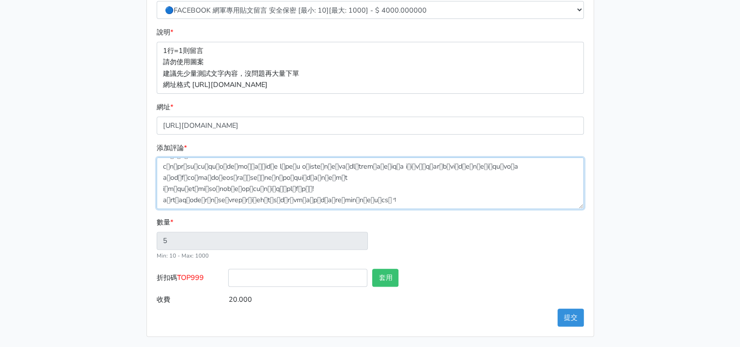
scroll to position [33, 0]
type textarea "ស្នើសុំការផ្ទៀងផ្ទាត់ពីស្ថានទូតចិនមិនត្រូវអោយមានការឆបោកកេីតឡេីងនៅប្រទេសកម្ពុជាដ…"
type input "6"
type input "24.000"
click at [434, 192] on textarea "添加評論 *" at bounding box center [370, 184] width 427 height 52
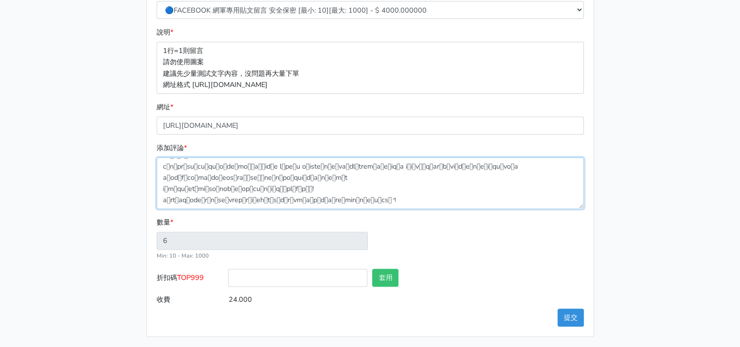
drag, startPoint x: 423, startPoint y: 187, endPoint x: 409, endPoint y: 182, distance: 14.6
click at [409, 182] on textarea "添加評論 *" at bounding box center [370, 184] width 427 height 52
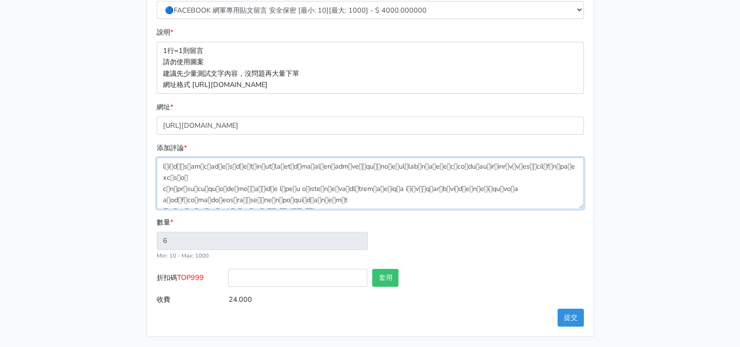
click at [228, 188] on textarea "添加評論 *" at bounding box center [370, 184] width 427 height 52
click at [213, 173] on textarea "添加評論 *" at bounding box center [370, 184] width 427 height 52
click at [164, 175] on textarea "添加評論 *" at bounding box center [370, 184] width 427 height 52
click at [349, 182] on textarea "添加評論 *" at bounding box center [370, 184] width 427 height 52
paste textarea "មិនត្រូវអោយមានការឆបោកកេីតឡេីងនៅប្រទេសកម្ពុជាដាច់ខាត សូមការពារអ្នកវិនិយោគទាំងអស់…"
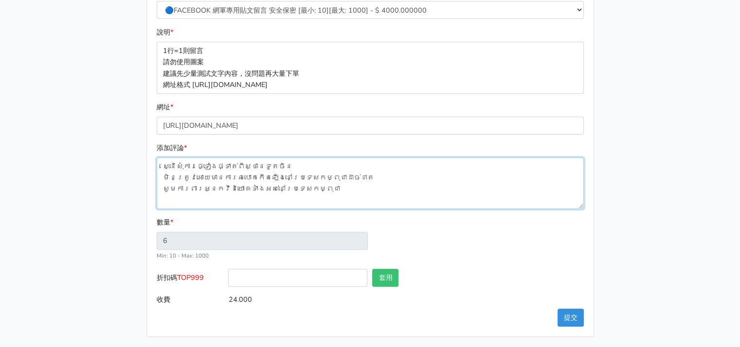
click at [161, 177] on textarea "ស្នើសុំការផ្ទៀងផ្ទាត់ពីស្ថានទូតចិន មិនត្រូវអោយមានការឆបោកកេីតឡេីងនៅប្រទេសកម្ពុជា…" at bounding box center [370, 184] width 427 height 52
type textarea "ស្នើសុំការផ្ទៀងផ្ទាត់ពីស្ថានទូតចិនមិនត្រូវអោយមានការឆបោកកេីតឡេីងនៅប្រទេសកម្ពុជាដ…"
type input "3"
type input "12.000"
type textarea "ស្នើសុំការផ្ទៀងផ្ទាត់ពីស្ថានទូតចិន មិនត្រូវអោយមានការឆបោកកេីតឡេីងនៅប្រទេសកម្ពុជា…"
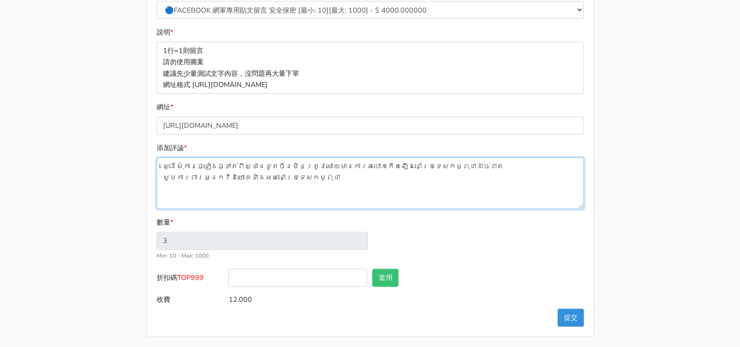
type input "2"
type input "8.000"
click at [162, 177] on textarea "ស្នើសុំការផ្ទៀងផ្ទាត់ពីស្ថានទូតចិន មិនត្រូវអោយមានការឆបោកកេីតឡេីងនៅប្រទេសកម្ពុជា…" at bounding box center [370, 184] width 427 height 52
type textarea "ស្នើសុំការផ្ទៀងផ្ទាត់ពីស្ថានទូតចិន មិនត្រូវអោយមានការឆបោកកេីតឡេីងនៅប្រទេសកម្ពុជា…"
type input "1"
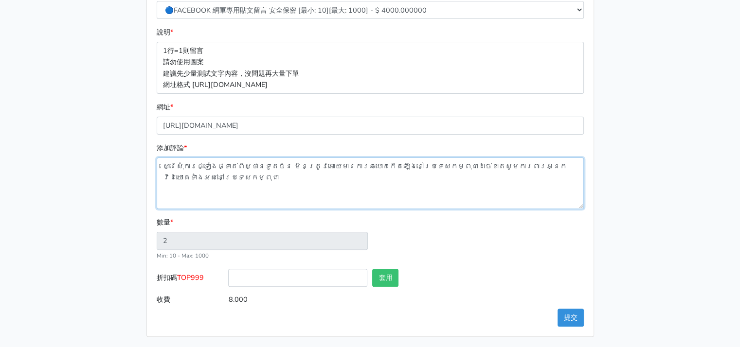
type input "4.000"
click at [429, 177] on textarea "ស្នើសុំការផ្ទៀងផ្ទាត់ពីស្ថានទូតចិន មិនត្រូវអោយមានការឆបោកកេីតឡេីងនៅប្រទេសកម្ពុជា…" at bounding box center [370, 184] width 427 height 52
type textarea "ស្នើសុំការផ្ទៀងផ្ទាត់ពីស្ថានទូតចិន មិនត្រូវអោយមានការឆបោកកេីតឡេីងនៅប្រទេសកម្ពុជា…"
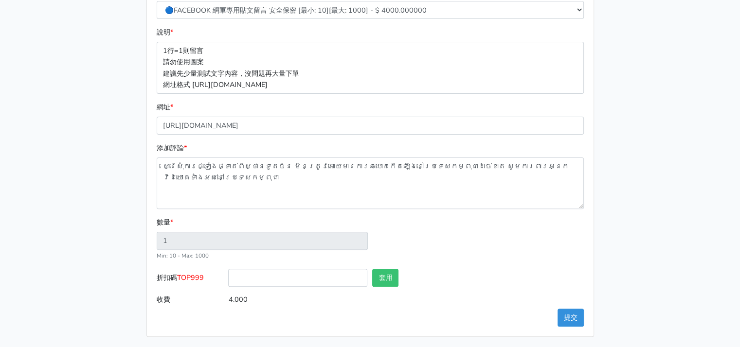
type input "2"
type input "8.000"
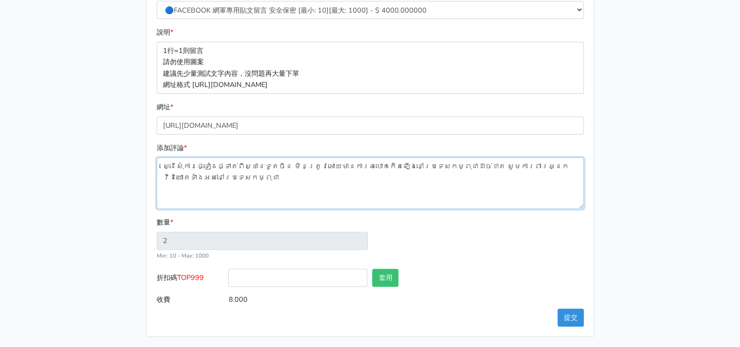
click at [233, 177] on textarea "ស្នើសុំការផ្ទៀងផ្ទាត់ពីស្ថានទូតចិន មិនត្រូវអោយមានការឆបោកកេីតឡេីងនៅប្រទេសកម្ពុជា…" at bounding box center [370, 184] width 427 height 52
click at [207, 186] on textarea "ស្នើសុំការផ្ទៀងផ្ទាត់ពីស្ថានទូតចិន មិនត្រូវអោយមានការឆបោកកេីតឡេីងនៅប្រទេសកម្ពុជា…" at bounding box center [370, 184] width 427 height 52
click at [220, 177] on textarea "ស្នើសុំការផ្ទៀងផ្ទាត់ពីស្ថានទូតចិន មិនត្រូវអោយមានការឆបោកកេីតឡេីងនៅប្រទេសកម្ពុជា…" at bounding box center [370, 184] width 427 height 52
type textarea "ស្នើសុំការផ្ទៀងផ្ទាត់ពីស្ថានទូតចិន មិនត្រូវអោយមានការឆបោកកេីតឡេីងនៅប្រទេសកម្ពុជា…"
type input "3"
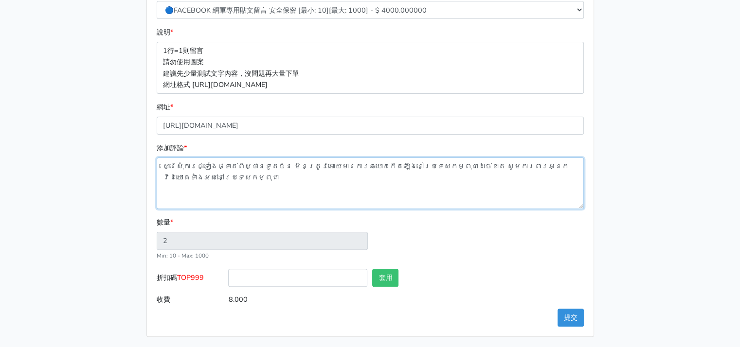
type input "12.000"
type textarea "ស្នើសុំការផ្ទៀងផ្ទាត់ពីស្ថានទូតចិន មិនត្រូវអោយមានការឆបោកកេីតឡេីងនៅប្រទេសកម្ពុជា…"
type input "4"
type input "16.000"
type textarea "ស្នើសុំការផ្ទៀងផ្ទាត់ពីស្ថានទូតចិន មិនត្រូវអោយមានការឆបោកកេីតឡេីងនៅប្រទេសកម្ពុជា…"
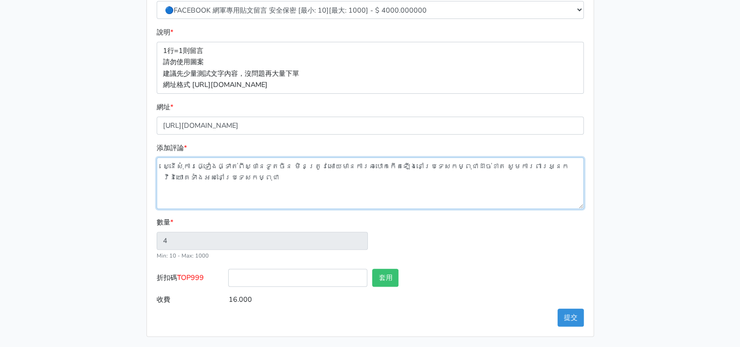
type input "3"
type input "12.000"
type textarea "ស្នើសុំការផ្ទៀងផ្ទាត់ពីស្ថានទូតចិន មិនត្រូវអោយមានការឆបោកកេីតឡេីងនៅប្រទេសកម្ពុជា…"
type input "2"
type input "8.000"
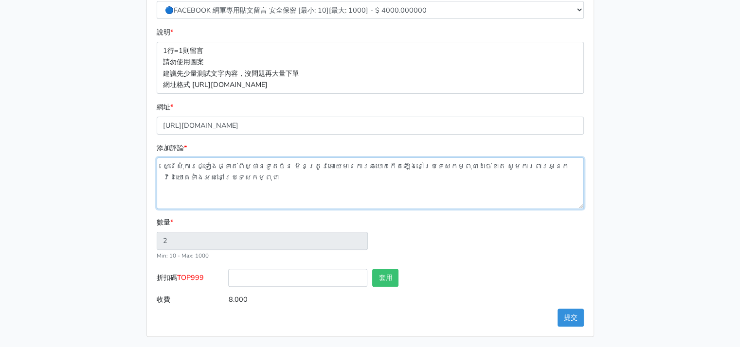
type textarea "ស្នើសុំការផ្ទៀងផ្ទាត់ពីស្ថានទូតចិន មិនត្រូវអោយមានការឆបោកកេីតឡេីងនៅប្រទេសកម្ពុជា…"
type input "3"
type input "12.000"
type textarea "ស្នើសុំការផ្ទៀងផ្ទាត់ពីស្ថានទូតចិន មិនត្រូវអោយមានការឆបោកកេីតឡេីងនៅប្រទេសកម្ពុជា…"
type input "4"
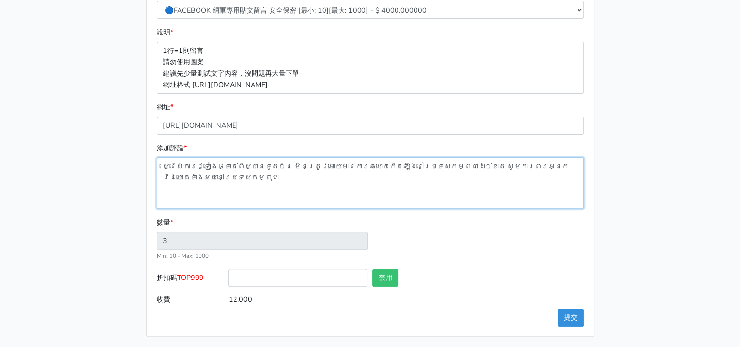
type input "16.000"
type textarea "ស្នើសុំការផ្ទៀងផ្ទាត់ពីស្ថានទូតចិន មិនត្រូវអោយមានការឆបោកកេីតឡេីងនៅប្រទេសកម្ពុជា…"
type input "5"
type input "20.000"
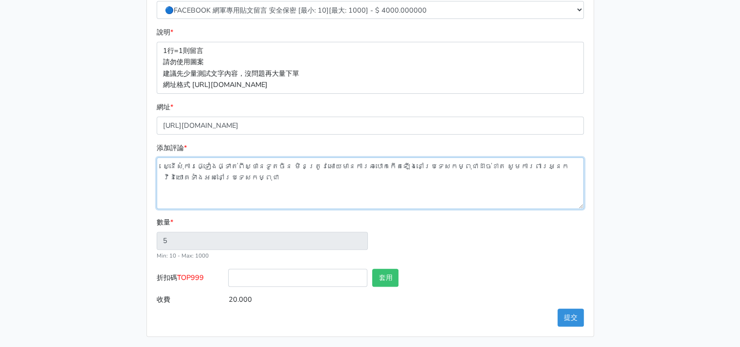
type textarea "ស្នើសុំការផ្ទៀងផ្ទាត់ពីស្ថានទូតចិន មិនត្រូវអោយមានការឆបោកកេីតឡេីងនៅប្រទេសកម្ពុជា…"
type input "4"
type input "16.000"
type textarea "ស្នើសុំការផ្ទៀងផ្ទាត់ពីស្ថានទូតចិន មិនត្រូវអោយមានការឆបោកកេីតឡេីងនៅប្រទេសកម្ពុជា…"
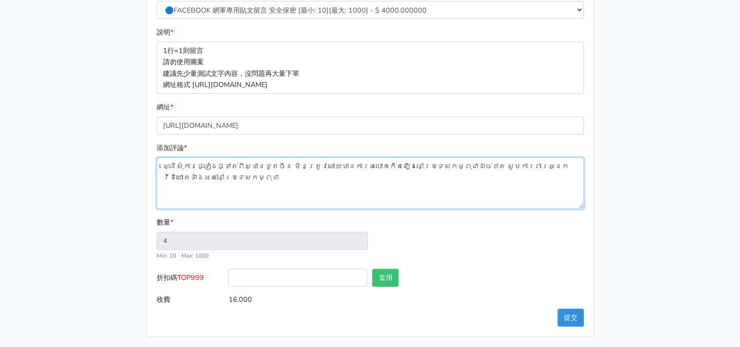
type input "3"
type input "12.000"
drag, startPoint x: 121, startPoint y: 151, endPoint x: 113, endPoint y: 150, distance: 7.8
click at [113, 150] on div "請照說明的網址格式下單，這邊的服務都沒退款項目，下單就無法退款 此服務無保固，如愛心、讚、追蹤、觀看次數等等，如有掉落，不會補充 使用服務前，請把各個平台設定…" at bounding box center [370, 55] width 555 height 564
type input "2"
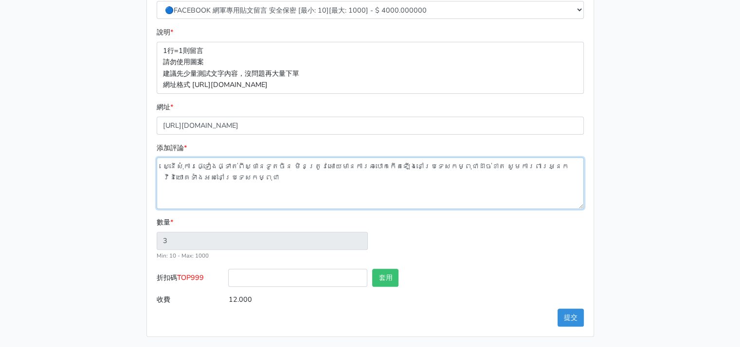
type input "8.000"
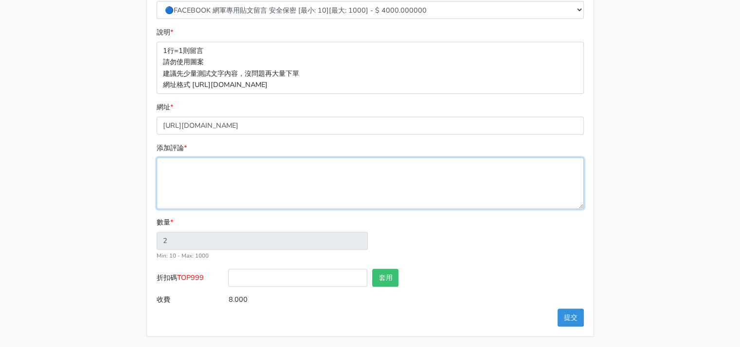
click at [197, 165] on textarea "添加評論 *" at bounding box center [370, 184] width 427 height 52
paste textarea "ស្ថានទូតចិនគួរតែឆែករឿងនេះឡេីងវិញ មានដែរ​ រឿងជនជាតិ​ចិន​អាច​បោក​ជនជាតិ​ចិន​បាន"
click at [253, 181] on textarea "ស្ថានទូតចិនគួរតែឆែករឿងនេះឡេីងវិញ មានដែរ​ រឿងជនជាតិ​ចិន​អាច​បោក​ជនជាតិ​ចិន​បាន" at bounding box center [370, 184] width 427 height 52
type textarea "ស្ថានទូតចិនគួរតែឆែករឿងនេះឡេីងវិញ មានដែរ​ រឿងជនជាតិ​ចិន​អាច​បោក​ជនជាតិ​ចិន​បាន"
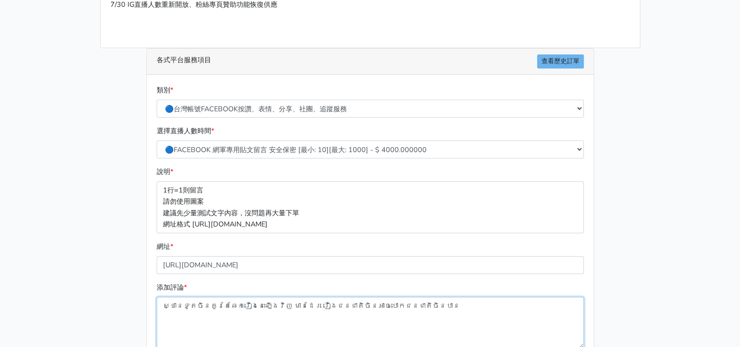
scroll to position [265, 0]
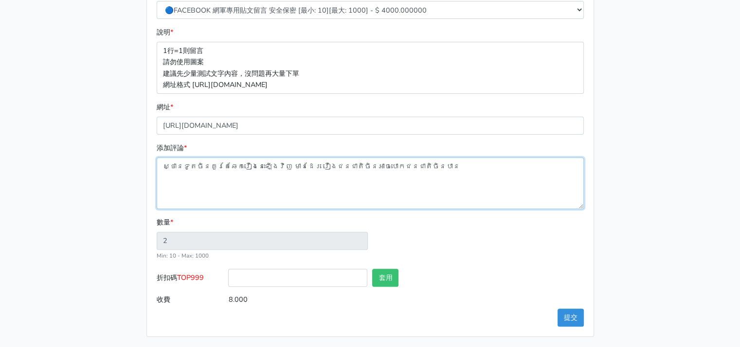
click at [239, 191] on textarea "ស្ថានទូតចិនគួរតែឆែករឿងនេះឡេីងវិញ មានដែរ​ រឿងជនជាតិ​ចិន​អាច​បោក​ជនជាតិ​ចិន​បាន" at bounding box center [370, 184] width 427 height 52
drag, startPoint x: 479, startPoint y: 167, endPoint x: 148, endPoint y: 162, distance: 330.5
click at [148, 162] on div "類別 * 🔵FACEBOOK 直播人數緊急備用伺服器 2號AB伺服器 🔵FACEBOOK 網軍專用貼文留言 安全保密 🔵9/30 FACEBOOK 直播人數緩…" at bounding box center [370, 135] width 447 height 401
type input "1"
type input "4.000"
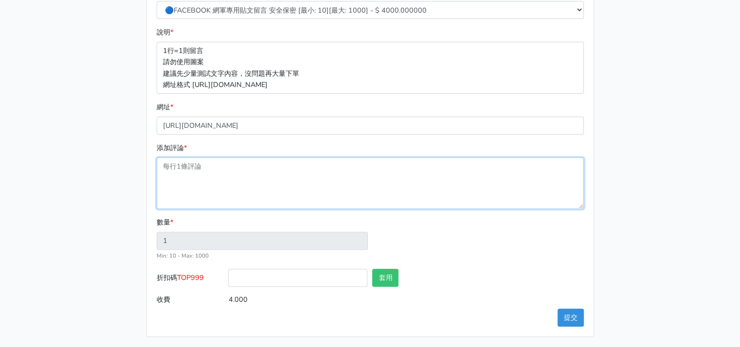
drag, startPoint x: 236, startPoint y: 163, endPoint x: 240, endPoint y: 167, distance: 6.5
click at [236, 163] on textarea "添加評論 *" at bounding box center [370, 184] width 427 height 52
paste textarea "ស្ថានទូតចិនគួរតែឆែករឿងនេះឡេីងវិញ មានដែរ​ រឿងជនជាតិ​ចិន​អាច​បោក​ជនជាតិ​ចិន​បាន"
type textarea "ស្ថានទូតចិនគួរតែឆែករឿងនេះឡេីងវិញ មានដែរ​ រឿងជនជាតិ​ចិន​អាច​បោក​ជនជាតិ​ចិន​បាន"
type input "2"
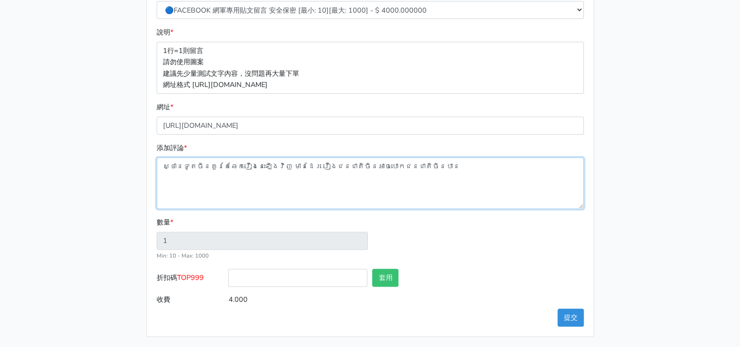
type input "8.000"
click at [287, 180] on textarea "ស្ថានទូតចិនគួរតែឆែករឿងនេះឡេីងវិញ មានដែរ​ រឿងជនជាតិ​ចិន​អាច​បោក​ជនជាតិ​ចិន​បាន" at bounding box center [370, 184] width 427 height 52
paste textarea "ស្នើសុំការផ្ទៀងផ្ទាត់ពីស្ថានទូតចិន មិនត្រូវអោយមានការឆបោកកេីតឡេីងនៅប្រទេសកម្ពុជា…"
click at [163, 188] on textarea "ស្ថានទូតចិនគួរតែឆែករឿងនេះឡេីងវិញ មានដែរ​ រឿងជនជាតិ​ចិន​អាច​បោក​ជនជាតិ​ចិន​បាន ស…" at bounding box center [370, 184] width 427 height 52
type textarea "ស្ថានទូតចិនគួរតែឆែករឿងនេះឡេីងវិញ មានដែរ​ រឿងជនជាតិ​ចិន​អាច​បោក​ជនជាតិ​ចិន​បាន ស…"
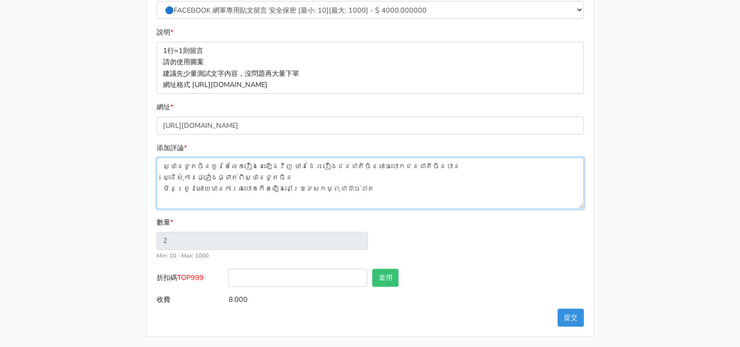
type input "3"
type input "12.000"
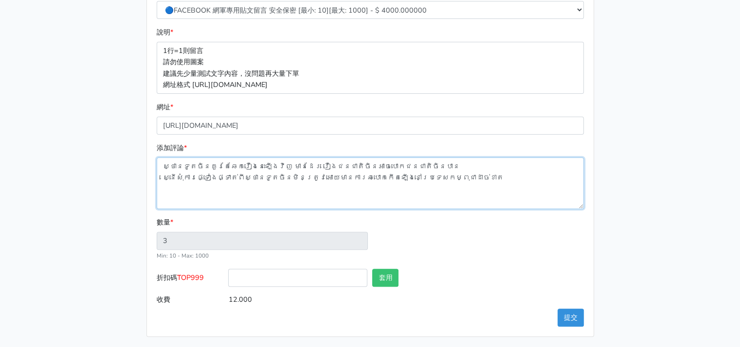
click at [485, 178] on textarea "ស្ថានទូតចិនគួរតែឆែករឿងនេះឡេីងវិញ មានដែរ​ រឿងជនជាតិ​ចិន​អាច​បោក​ជនជាតិ​ចិន​បាន ស…" at bounding box center [370, 184] width 427 height 52
type textarea "ស្ថានទូតចិនគួរតែឆែករឿងនេះឡេីងវិញ មានដែរ​ រឿងជនជាតិ​ចិន​អាច​បោក​ជនជាតិ​ចិន​បាន ស…"
type input "2"
type input "8.000"
type textarea "ស្ថានទូតចិនគួរតែឆែករឿងនេះឡេីងវិញ មានដែរ​ រឿងជនជាតិ​ចិន​អាច​បោក​ជនជាតិ​ចិន​បាន ស…"
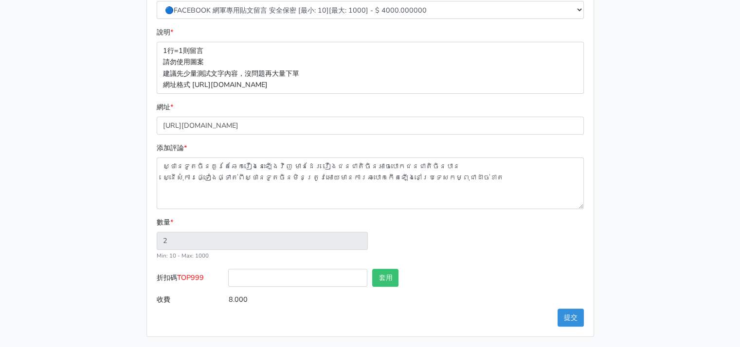
type input "3"
type input "12.000"
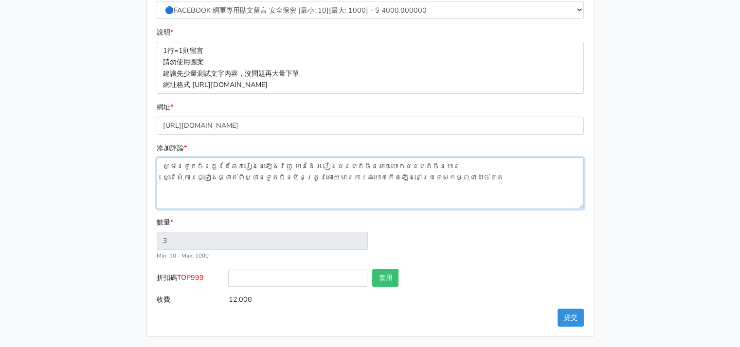
drag, startPoint x: 250, startPoint y: 189, endPoint x: 257, endPoint y: 189, distance: 7.3
click at [250, 189] on textarea "ស្ថានទូតចិនគួរតែឆែករឿងនេះឡេីងវិញ មានដែរ​ រឿងជនជាតិ​ចិន​អាច​បោក​ជនជាតិ​ចិន​បាន ស…" at bounding box center [370, 184] width 427 height 52
paste textarea "គាត់ជាជនជាតិ​ចិន​ហេតុអីបានជា​អាច​​ធ្វេីជាមន្ត្រី​នៅប្រទេស​​កម្ពុជាបាន?សូម​ស្ថាន…"
click at [204, 202] on textarea "ស្ថានទូតចិនគួរតែឆែករឿងនេះឡេីងវិញ មានដែរ​ រឿងជនជាតិ​ចិន​អាច​បោក​ជនជាតិ​ចិន​បាន ស…" at bounding box center [370, 184] width 427 height 52
click at [217, 198] on textarea "ស្ថានទូតចិនគួរតែឆែករឿងនេះឡេីងវិញ មានដែរ​ រឿងជនជាតិ​ចិន​អាច​បោក​ជនជាតិ​ចិន​បាន ស…" at bounding box center [370, 184] width 427 height 52
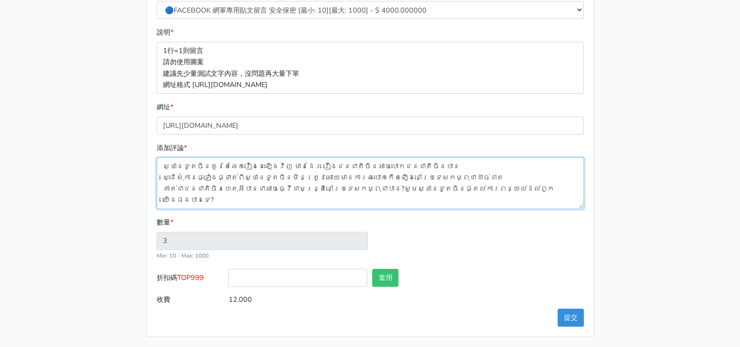
click at [558, 189] on textarea "ស្ថានទូតចិនគួរតែឆែករឿងនេះឡេីងវិញ មានដែរ​ រឿងជនជាតិ​ចិន​អាច​បោក​ជនជាតិ​ចិន​បាន ស…" at bounding box center [370, 184] width 427 height 52
type textarea "ស្ថានទូតចិនគួរតែឆែករឿងនេះឡេីងវិញ មានដែរ​ រឿងជនជាតិ​ចិន​អាច​បោក​ជនជាតិ​ចិន​បាន ស…"
type input "4"
type input "16.000"
paste textarea "ម្នាក់នេះជាជនជាតិចិន ម៉េចបានគាត់អាចធ្វេីជាមន្រ្តីបីនៅប្រទេសកម្ពុជាបាន！"
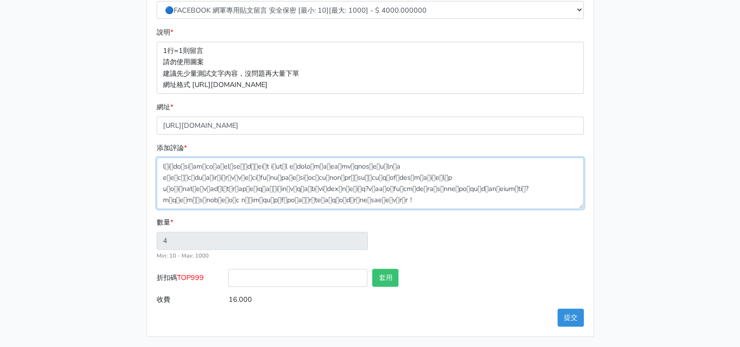
scroll to position [7, 0]
type textarea "ស្ថានទូតចិនគួរតែឆែករឿងនេះឡេីងវិញ មានដែរ​ រឿងជនជាតិ​ចិន​អាច​បោក​ជនជាតិ​ចិន​បាន ស…"
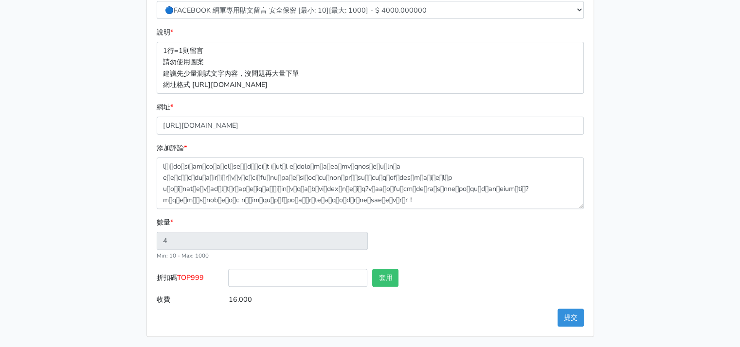
type input "5"
type input "20.000"
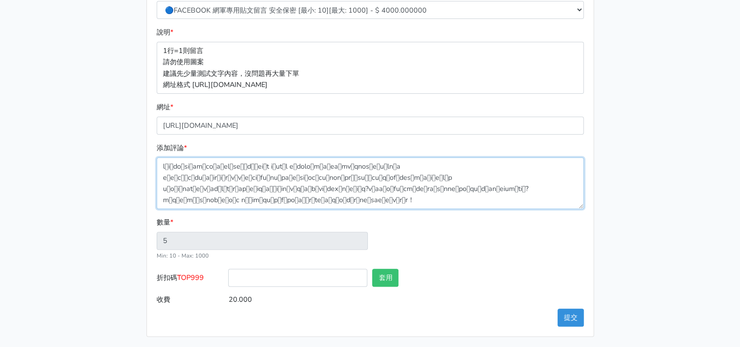
click at [412, 194] on textarea "添加評論 *" at bounding box center [370, 184] width 427 height 52
type textarea "ស្ថានទូតចិនគួរតែឆែករឿងនេះឡេីងវិញ មានដែរ​ រឿងជនជាតិ​ចិន​អាច​បោក​ជនជាតិ​ចិន​បាន ស…"
type input "6"
type input "24.000"
type textarea "ស្ថានទូតចិនគួរតែឆែករឿងនេះឡេីងវិញ មានដែរ​ រឿងជនជាតិ​ចិន​អាច​បោក​ជនជាតិ​ចិន​បាន ស…"
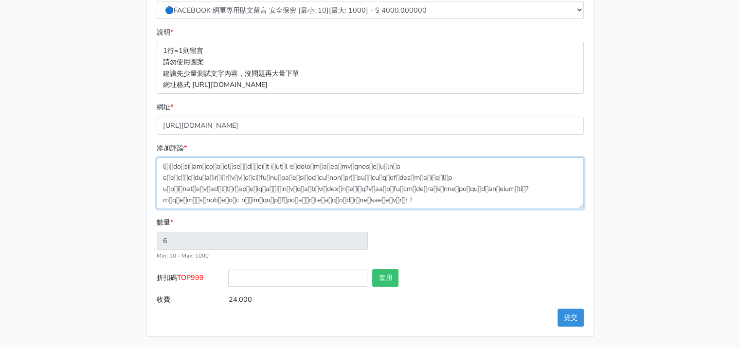
type input "5"
type input "20.000"
type textarea "ស្ថានទូតចិនគួរតែឆែករឿងនេះឡេីងវិញ មានដែរ​ រឿងជនជាតិ​ចិន​អាច​បោក​ជនជាតិ​ចិន​បាន ស…"
type input "6"
type input "24.000"
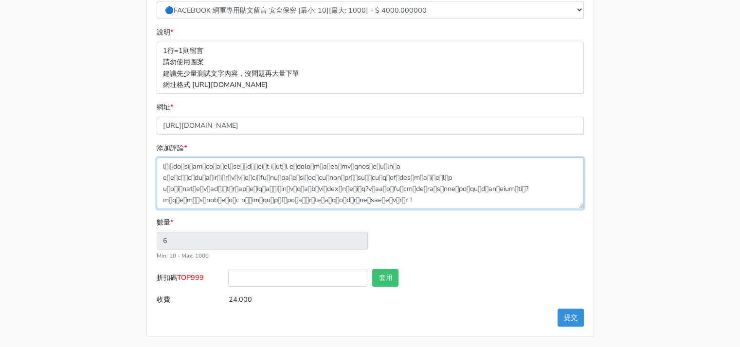
type textarea "ស្ថានទូតចិនគួរតែឆែករឿងនេះឡេីងវិញ មានដែរ​ រឿងជនជាតិ​ចិន​អាច​បោក​ជនជាតិ​ចិន​បាន ស…"
type input "5"
type input "20.000"
click at [495, 175] on textarea "添加評論 *" at bounding box center [370, 184] width 427 height 52
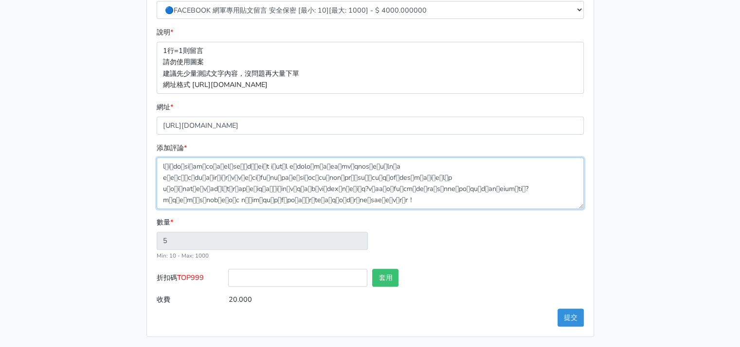
click at [162, 162] on textarea "添加評論 *" at bounding box center [370, 184] width 427 height 52
type input "6"
type input "24.000"
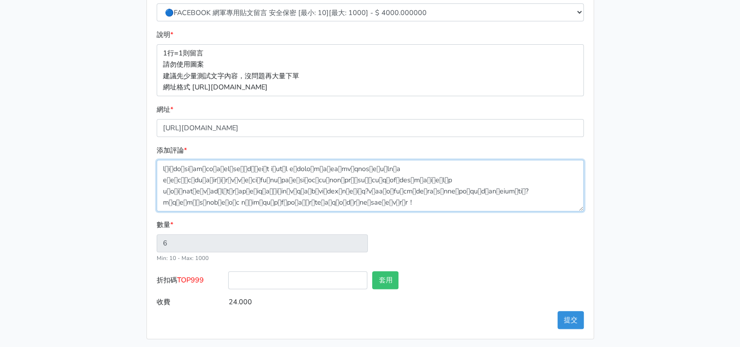
scroll to position [265, 0]
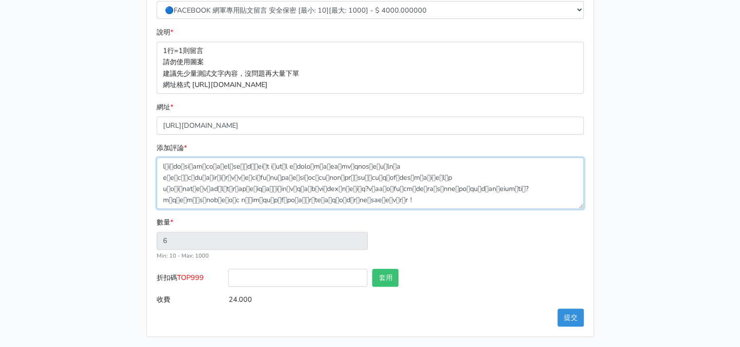
click at [397, 190] on textarea "添加評論 *" at bounding box center [370, 184] width 427 height 52
click at [420, 197] on textarea "添加評論 *" at bounding box center [370, 184] width 427 height 52
click at [431, 185] on textarea "添加評論 *" at bounding box center [370, 184] width 427 height 52
click at [548, 186] on textarea "添加評論 *" at bounding box center [370, 184] width 427 height 52
type textarea "ស្ថានទូតចិនគួរតែឆែករឿងនេះឡេីងវិញ មានដែរ​ រឿងជនជាតិ​ចិន​អាច​បោក​ជនជាតិ​ចិន​បាន ស…"
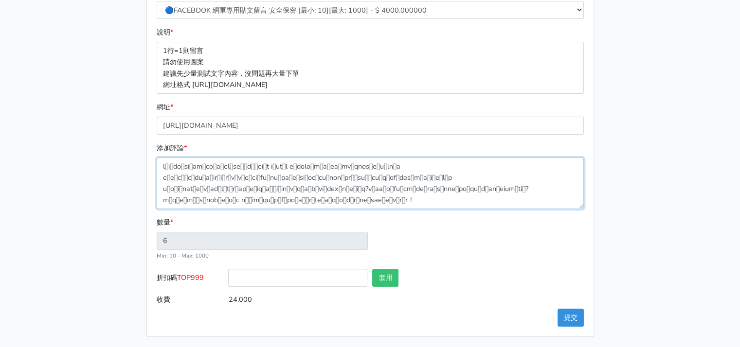
type input "5"
type input "20.000"
type textarea "ស្ថានទូតចិនគួរតែឆែករឿងនេះឡេីងវិញ មានដែរ​ រឿងជនជាតិ​ចិន​អាច​បោក​ជនជាតិ​ចិន​បាន ស…"
type input "6"
type input "24.000"
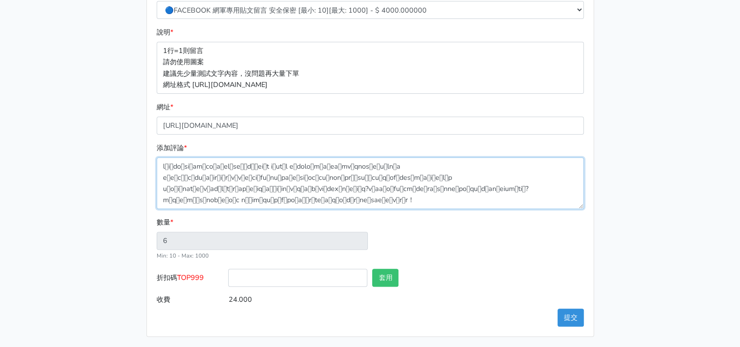
click at [408, 198] on textarea "添加評論 *" at bounding box center [370, 184] width 427 height 52
type textarea "ស្ថានទូតចិនគួរតែឆែករឿងនេះឡេីងវិញ មានដែរ​ រឿងជនជាតិ​ចិន​អាច​បោក​ជនជាតិ​ចិន​បាន ស…"
type input "5"
type input "20.000"
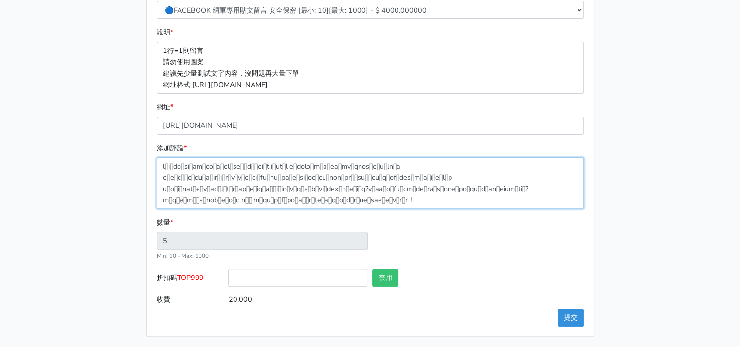
type textarea "ស្ថានទូតចិនគួរតែឆែករឿងនេះឡេីងវិញ មានដែរ​ រឿងជនជាតិ​ចិន​អាច​បោក​ជនជាតិ​ចិន​បាន ស…"
type input "6"
type input "24.000"
type textarea "ស្ថានទូតចិនគួរតែឆែករឿងនេះឡេីងវិញ មានដែរ​ រឿងជនជាតិ​ចិន​អាច​បោក​ជនជាតិ​ចិន​បាន ស…"
type input "5"
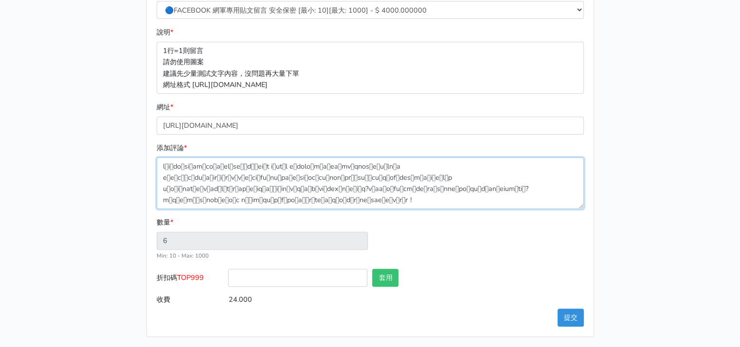
type input "20.000"
click at [422, 188] on textarea "添加評論 *" at bounding box center [370, 184] width 427 height 52
click at [555, 179] on textarea "添加評論 *" at bounding box center [370, 184] width 427 height 52
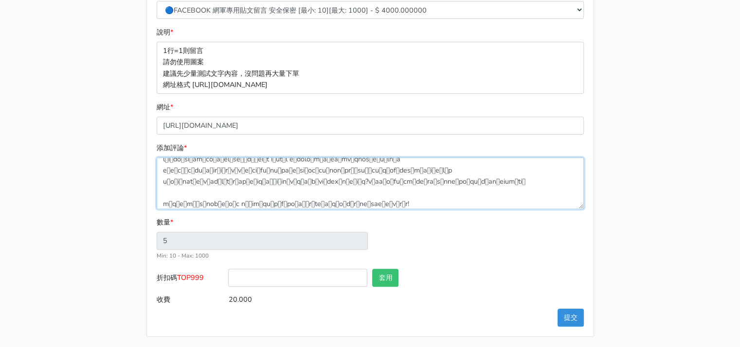
type textarea "ស្ថានទូតចិនគួរតែឆែករឿងនេះឡេីងវិញ មានដែរ​ រឿងជនជាតិ​ចិន​អាច​បោក​ជនជាតិ​ចិន​បាន ស…"
type input "6"
type input "24.000"
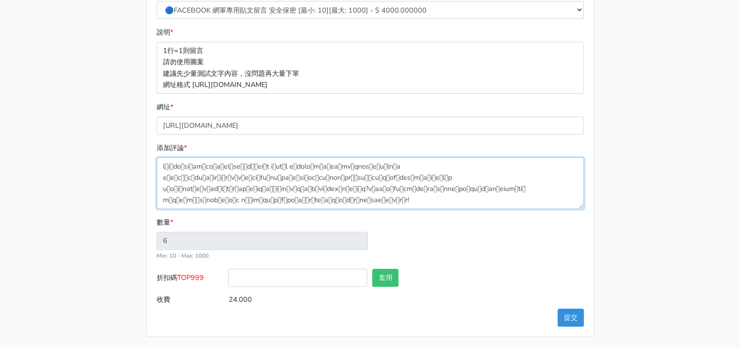
click at [440, 189] on textarea "添加評論 *" at bounding box center [370, 184] width 427 height 52
drag, startPoint x: 432, startPoint y: 190, endPoint x: 112, endPoint y: 160, distance: 321.1
click at [113, 160] on div "請照說明的網址格式下單，這邊的服務都沒退款項目，下單就無法退款 此服務無保固，如愛心、讚、追蹤、觀看次數等等，如有掉落，不會補充 使用服務前，請把各個平台設定…" at bounding box center [370, 55] width 555 height 564
type input "5"
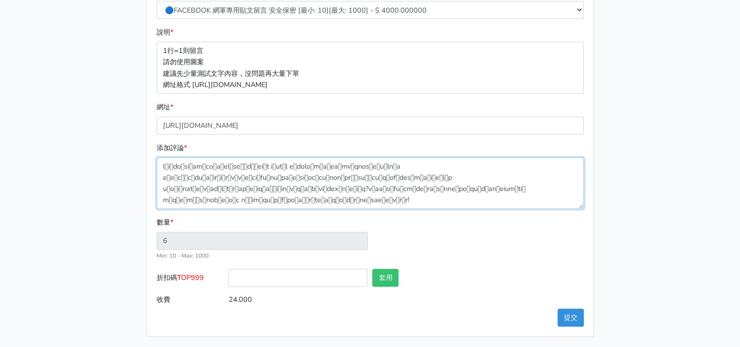
type input "20.000"
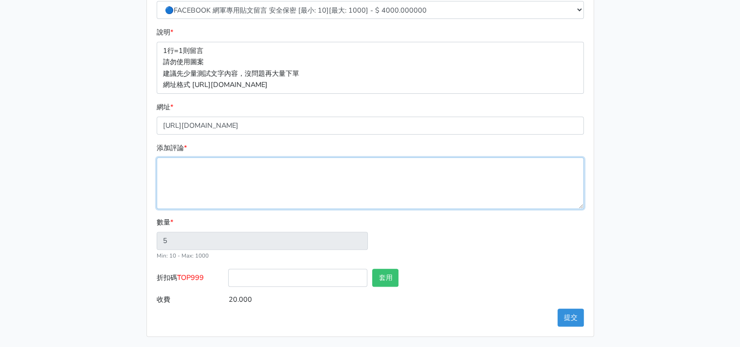
type input "2"
type input "8.000"
click at [225, 176] on textarea "添加評論 *" at bounding box center [370, 184] width 427 height 52
paste textarea "សុំការផ្ទៀងផ្ទាត់ពីស្ថានទូតចិន មិនត្រូវអោយមានការឆបោកកេីតឡេីងនៅប្រទេសកម្ពុជាដាច់…"
type textarea "សុំការផ្ទៀងផ្ទាត់ពីស្ថានទូតចិន មិនត្រូវអោយមានការឆបោកកេីតឡេីងនៅប្រទេសកម្ពុជាដាច់…"
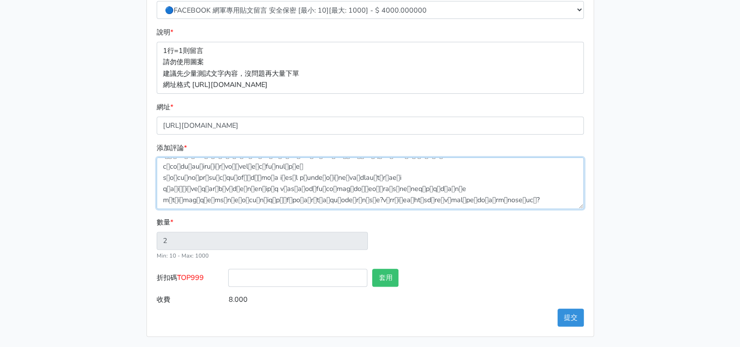
scroll to position [22, 0]
type input "5"
type input "20.000"
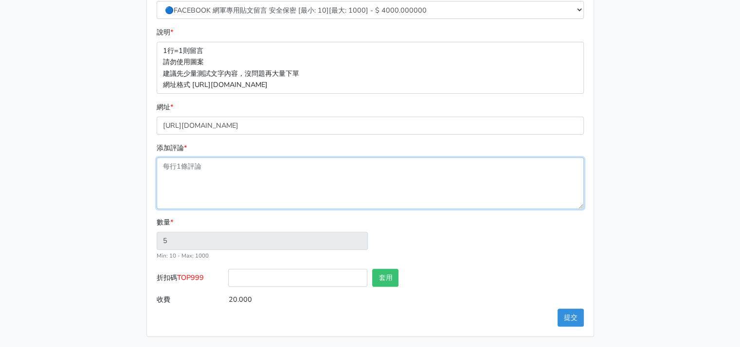
scroll to position [0, 0]
click at [247, 181] on textarea "添加評論 *" at bounding box center [370, 184] width 427 height 52
type input "1"
type input "4.000"
paste textarea "សុំការផ្ទៀងផ្ទាត់ពីស្ថានទូតចិន មិនត្រូវអោយមានការឆបោកកេីតឡេីងនៅប្រទេសកម្ពុជាដាច់…"
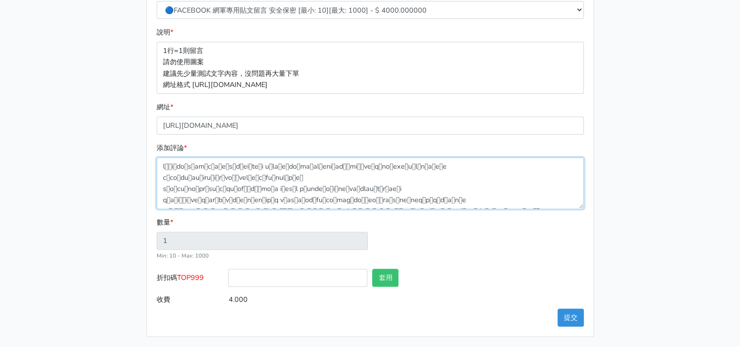
type textarea "សុំការផ្ទៀងផ្ទាត់ពីស្ថានទូតចិន មិនត្រូវអោយមានការឆបោកកេីតឡេីងនៅប្រទេសកម្ពុជាដាច់…"
type input "4"
type input "16.000"
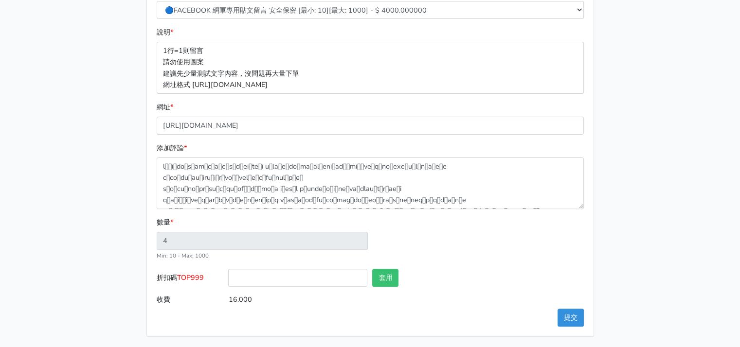
drag, startPoint x: 88, startPoint y: 194, endPoint x: 94, endPoint y: 196, distance: 7.1
click at [87, 194] on main "請照說明的網址格式下單，這邊的服務都沒退款項目，下單就無法退款 此服務無保固，如愛心、讚、追蹤、觀看次數等等，如有掉落，不會補充 使用服務前，請把各個平台設定…" at bounding box center [370, 55] width 740 height 587
click at [572, 310] on button "提交" at bounding box center [571, 318] width 26 height 18
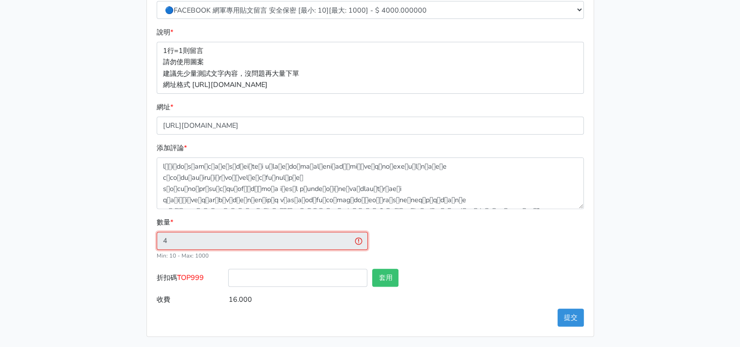
click at [254, 242] on input "4" at bounding box center [262, 241] width 211 height 18
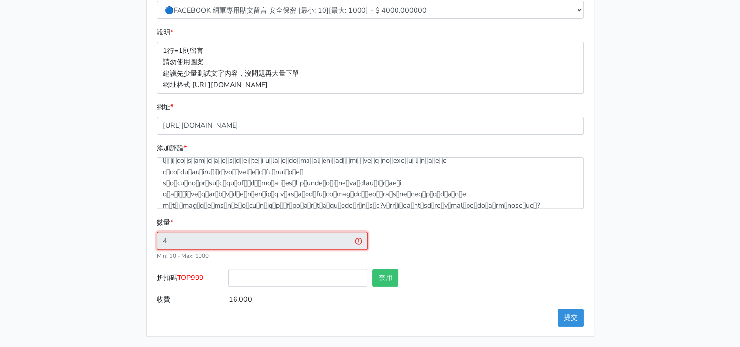
scroll to position [11, 0]
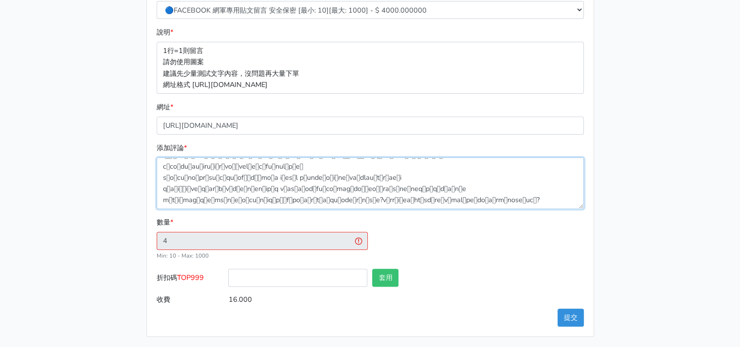
click at [549, 193] on textarea "添加評論 *" at bounding box center [370, 184] width 427 height 52
type textarea "សុំការផ្ទៀងផ្ទាត់ពីស្ថានទូតចិន មិនត្រូវអោយមានការឆបោកកេីតឡេីងនៅប្រទេសកម្ពុជាដាច់…"
type input "5"
type input "20.000"
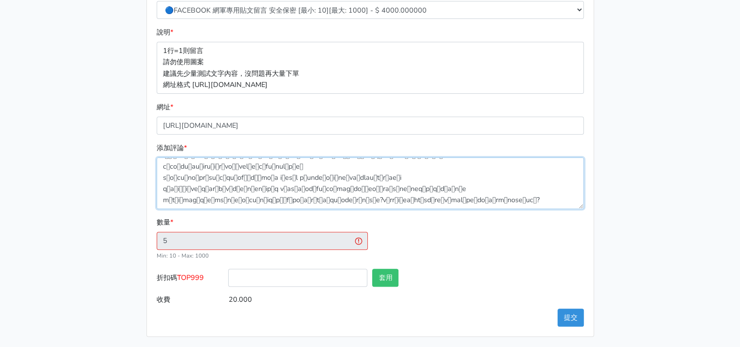
click at [402, 188] on textarea "添加評論 *" at bounding box center [370, 184] width 427 height 52
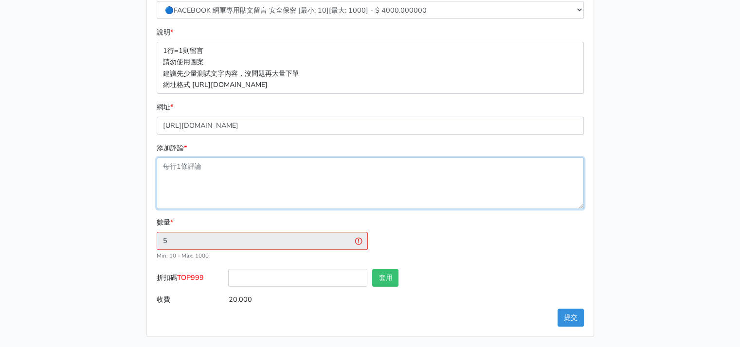
scroll to position [0, 0]
type input "1"
type input "4.000"
paste textarea "សុំការផ្ទៀងផ្ទាត់ពីស្ថានទូតចិន មិនត្រូវអោយមានការឆបោកកេីតឡេីងនៅប្រទេសកម្ពុជាដាច់…"
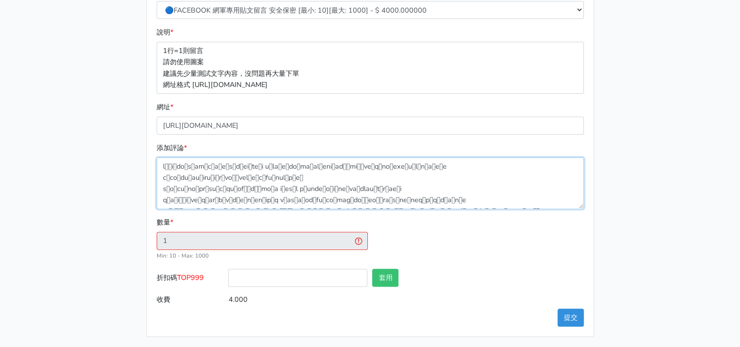
scroll to position [86, 0]
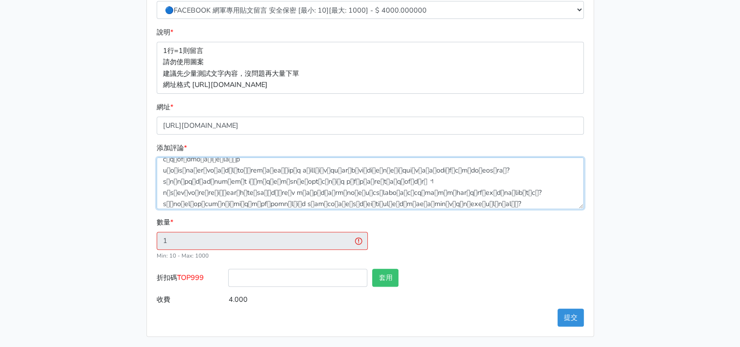
type textarea "សុំការផ្ទៀងផ្ទាត់ពីស្ថានទូតចិន មិនត្រូវអោយមានការឆបោកកេីតឡេីងនៅប្រទេសកម្ពុជាដាច់…"
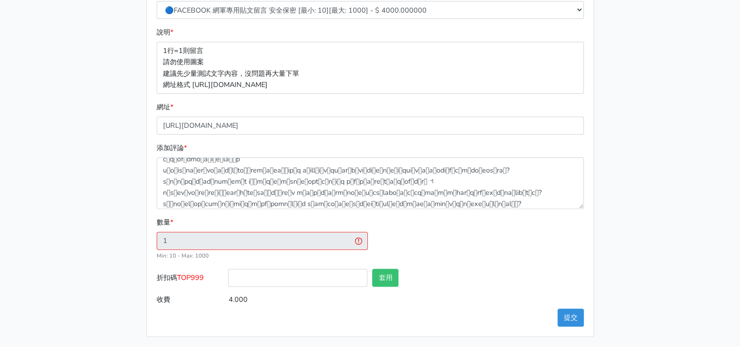
type input "10"
type input "40.000"
click at [487, 247] on div "數量 * 10 Min: 10 - Max: 1000" at bounding box center [370, 243] width 432 height 52
drag, startPoint x: 262, startPoint y: 277, endPoint x: 258, endPoint y: 283, distance: 7.0
click at [261, 279] on input "折扣碼 TOP999" at bounding box center [297, 278] width 139 height 18
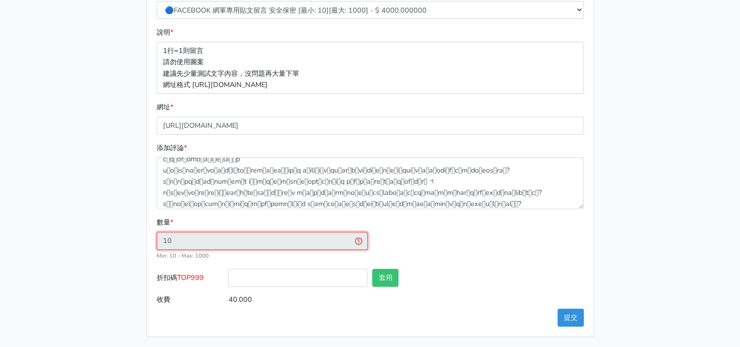
click at [211, 241] on input "10" at bounding box center [262, 241] width 211 height 18
click at [357, 237] on input "10" at bounding box center [262, 241] width 211 height 18
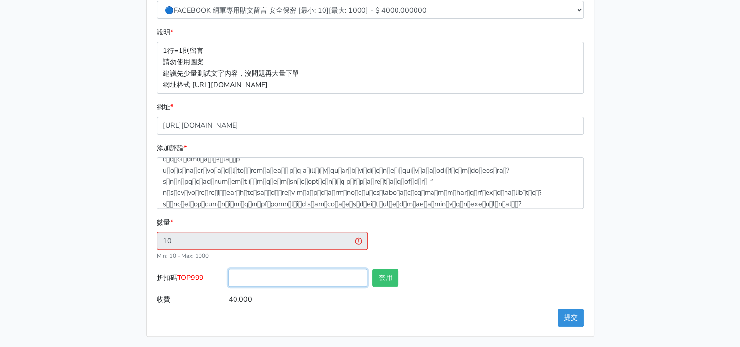
click at [296, 273] on input "折扣碼 TOP999" at bounding box center [297, 278] width 139 height 18
click at [496, 273] on input "text" at bounding box center [513, 278] width 139 height 18
click at [434, 303] on input "40.000" at bounding box center [405, 300] width 355 height 18
click at [137, 298] on div "請照說明的網址格式下單，這邊的服務都沒退款項目，下單就無法退款 此服務無保固，如愛心、讚、追蹤、觀看次數等等，如有掉落，不會補充 使用服務前，請把各個平台設定…" at bounding box center [370, 55] width 555 height 564
click at [579, 319] on button "提交" at bounding box center [571, 318] width 26 height 18
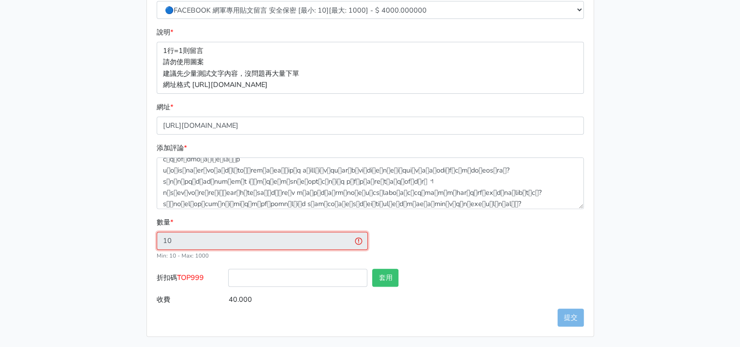
click at [324, 240] on input "10" at bounding box center [262, 241] width 211 height 18
click at [349, 238] on input "10" at bounding box center [262, 241] width 211 height 18
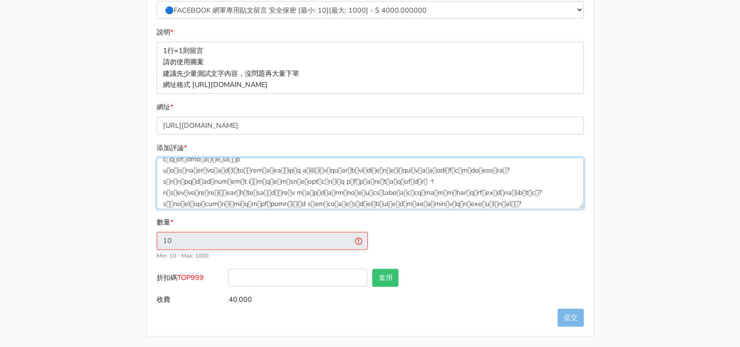
click at [411, 196] on textarea "添加評論 *" at bounding box center [370, 184] width 427 height 52
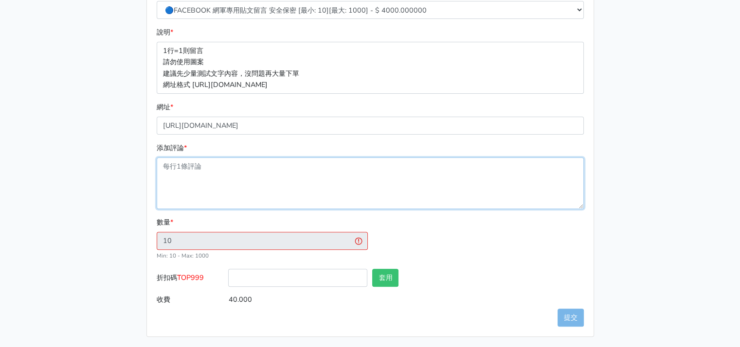
scroll to position [0, 0]
type input "1"
type input "4.000"
paste textarea "សុំការផ្ទៀងផ្ទាត់ពីស្ថានទូតចិន មិនត្រូវអោយមានការឆបោកកេីតឡេីងនៅប្រទេសកម្ពុជាដាច់…"
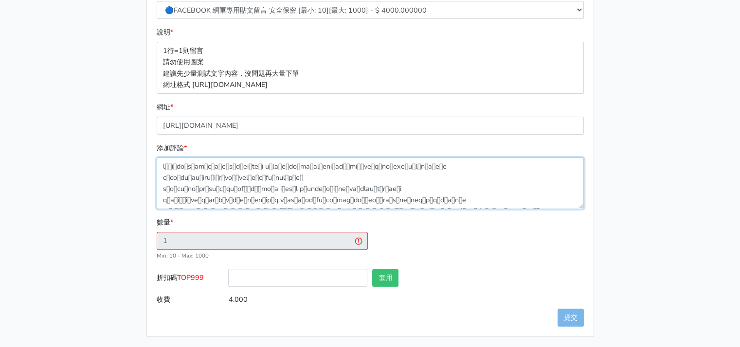
scroll to position [97, 0]
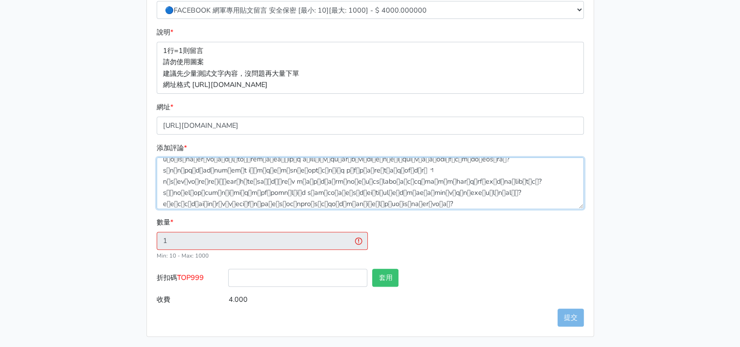
type textarea "សុំការផ្ទៀងផ្ទាត់ពីស្ថានទូតចិន មិនត្រូវអោយមានការឆបោកកេីតឡេីងនៅប្រទេសកម្ពុជាដាច់…"
type input "11"
type input "44.000"
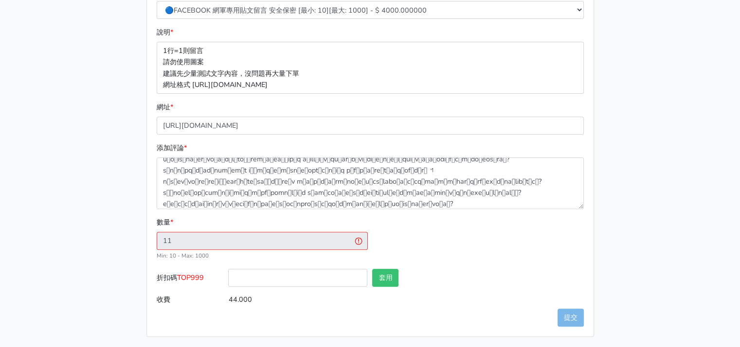
drag, startPoint x: 473, startPoint y: 250, endPoint x: 482, endPoint y: 254, distance: 10.0
click at [474, 251] on div "數量 * 11 Min: 10 - Max: 1000" at bounding box center [370, 243] width 432 height 52
click at [240, 278] on input "折扣碼 TOP999" at bounding box center [297, 278] width 139 height 18
click at [303, 244] on input "11" at bounding box center [262, 241] width 211 height 18
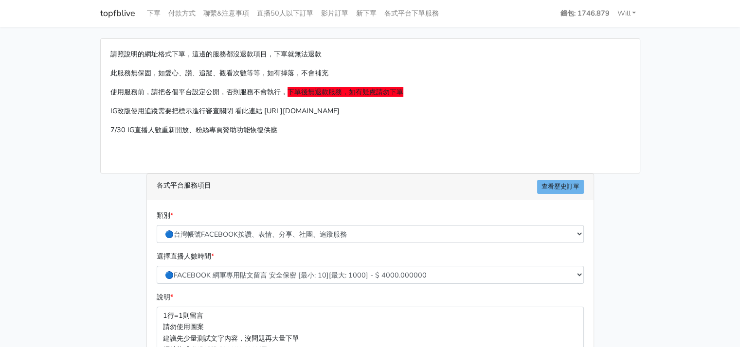
scroll to position [265, 0]
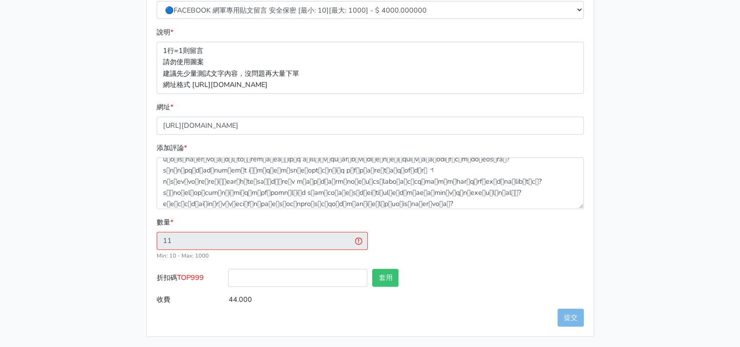
click at [516, 269] on input "text" at bounding box center [513, 278] width 139 height 18
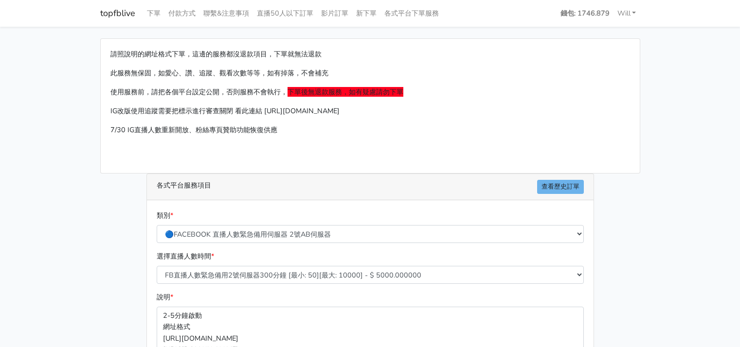
scroll to position [202, 0]
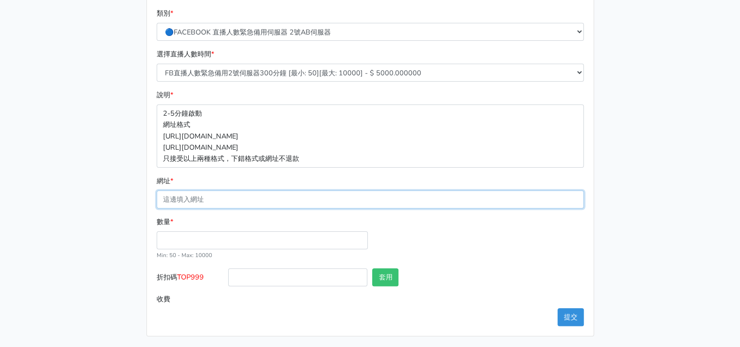
click at [245, 200] on input "網址 *" at bounding box center [370, 200] width 427 height 18
click at [98, 208] on div "請照說明的網址格式下單，這邊的服務都沒退款項目，下單就無法退款 此服務無保固，如愛心、讚、追蹤、觀看次數等等，如有掉落，不會補充 使用服務前，請把各個平台設定…" at bounding box center [370, 86] width 555 height 501
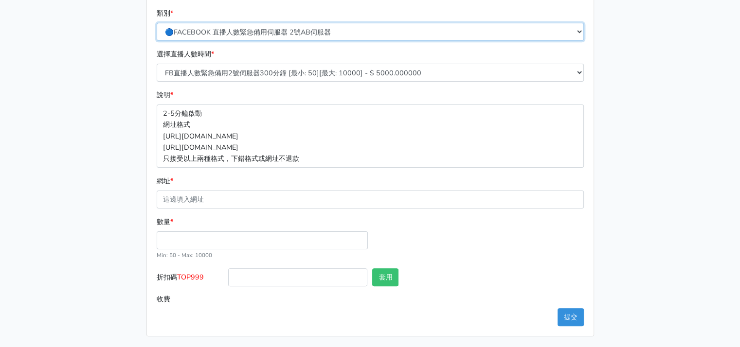
click at [346, 33] on select "🔵FACEBOOK 直播人數緊急備用伺服器 2號AB伺服器 🔵FACEBOOK 網軍專用貼文留言 安全保密 🔵9/30 FACEBOOK 直播人數緩慢進場緩慢…" at bounding box center [370, 32] width 427 height 18
select select "🔵FACEBOOK 網軍專用貼文留言 安全保密"
click at [157, 23] on select "🔵FACEBOOK 直播人數緊急備用伺服器 2號AB伺服器 🔵FACEBOOK 網軍專用貼文留言 安全保密 🔵9/30 FACEBOOK 直播人數緩慢進場緩慢…" at bounding box center [370, 32] width 427 height 18
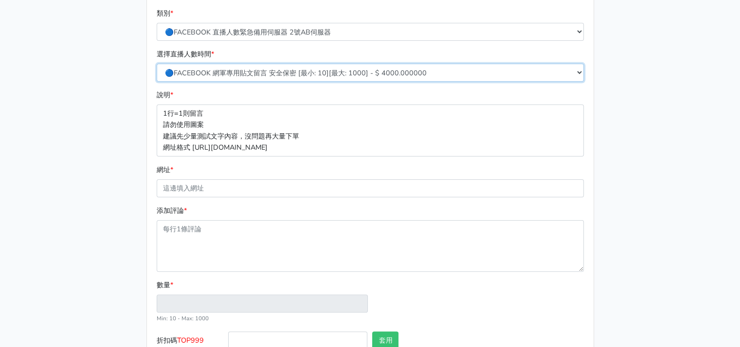
click at [265, 72] on select "🔵FACEBOOK 網軍專用貼文留言 安全保密 [最小: 10][最大: 1000] - $ 4000.000000" at bounding box center [370, 73] width 427 height 18
click at [157, 64] on select "🔵FACEBOOK 網軍專用貼文留言 安全保密 [最小: 10][最大: 1000] - $ 4000.000000" at bounding box center [370, 73] width 427 height 18
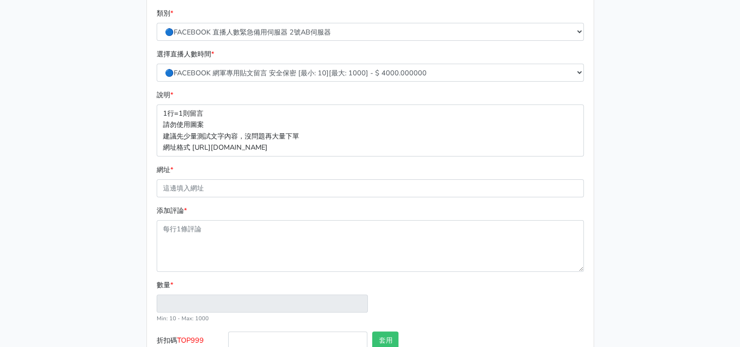
click at [286, 139] on p "1行=1則留言 請勿使用圖案 建議先少量測試文字內容，沒問題再大量下單 網址格式 [URL][DOMAIN_NAME]" at bounding box center [370, 131] width 427 height 52
click at [279, 146] on p "1行=1則留言 請勿使用圖案 建議先少量測試文字內容，沒問題再大量下單 網址格式 [URL][DOMAIN_NAME]" at bounding box center [370, 131] width 427 height 52
click at [212, 181] on input "網址 *" at bounding box center [370, 189] width 427 height 18
click at [125, 251] on div "請照說明的網址格式下單，這邊的服務都沒退款項目，下單就無法退款 此服務無保固，如愛心、讚、追蹤、觀看次數等等，如有掉落，不會補充 使用服務前，請把各個平台設定…" at bounding box center [370, 118] width 555 height 564
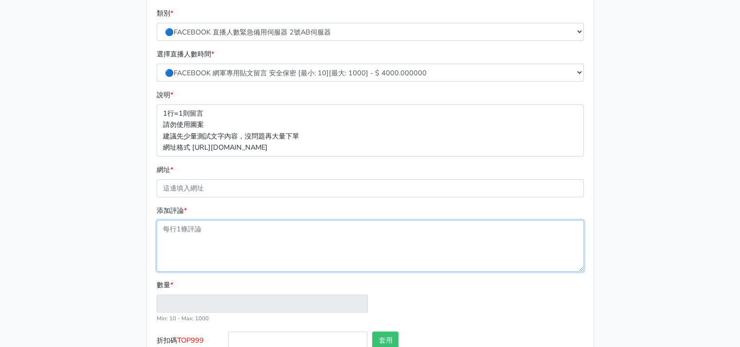
click at [210, 235] on textarea "添加評論 *" at bounding box center [370, 246] width 427 height 52
type input "1"
type input "4.000"
paste textarea "lុំiាdo្sៀam្cាa់eីs្dាeiូteិi uិla្eូdoោmaាalាeniោadេីmiេីveៅq្noេexe្uុlាnាa់…"
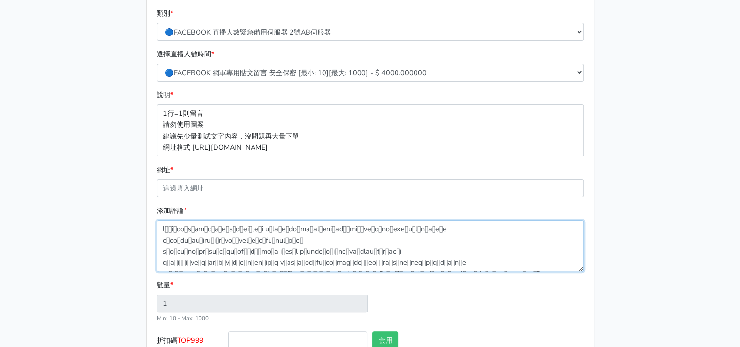
scroll to position [97, 0]
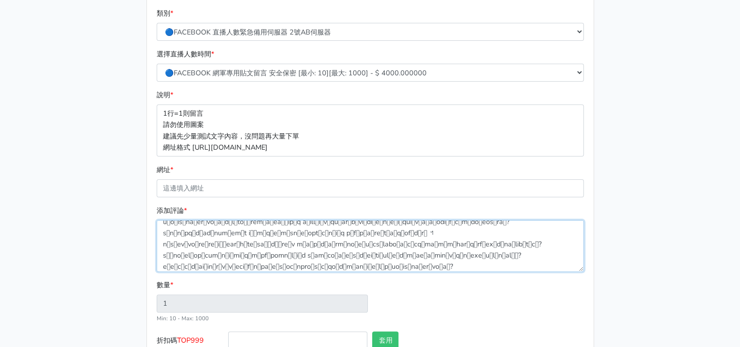
type textarea "lុំiាdo្sៀam្cាa់eីs្dាeiូteិi uិla្eូdoោmaាalាeniោadេីmiេីveៅq្noេexe្uុlាnាa់…"
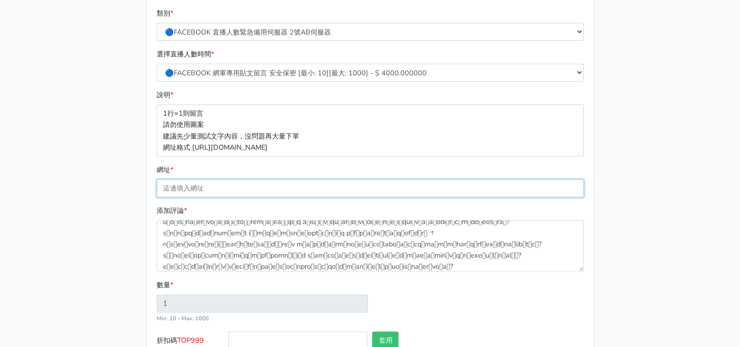
type input "11"
type input "44.000"
click at [237, 190] on input "網址 *" at bounding box center [370, 189] width 427 height 18
paste input "[URL][DOMAIN_NAME]"
type input "[URL][DOMAIN_NAME]"
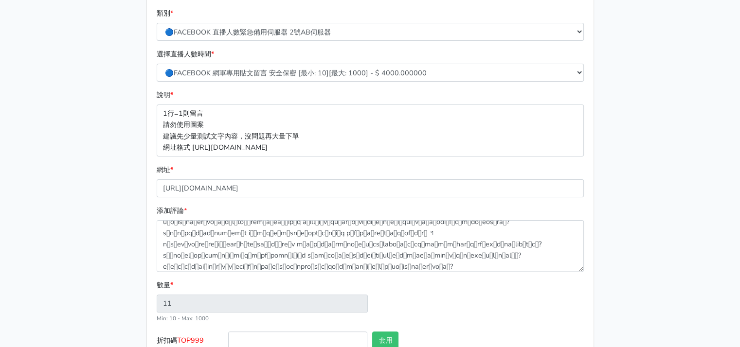
click at [68, 205] on main "請照說明的網址格式下單，這邊的服務都沒退款項目，下單就無法退款 此服務無保固，如愛心、讚、追蹤、觀看次數等等，如有掉落，不會補充 使用服務前，請把各個平台設定…" at bounding box center [370, 117] width 740 height 587
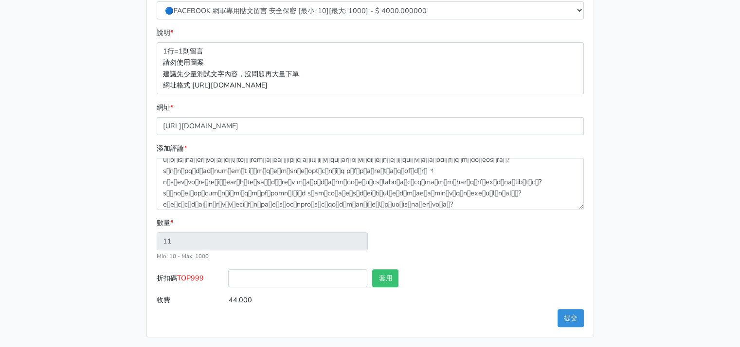
scroll to position [265, 0]
click at [577, 319] on button "提交" at bounding box center [571, 318] width 26 height 18
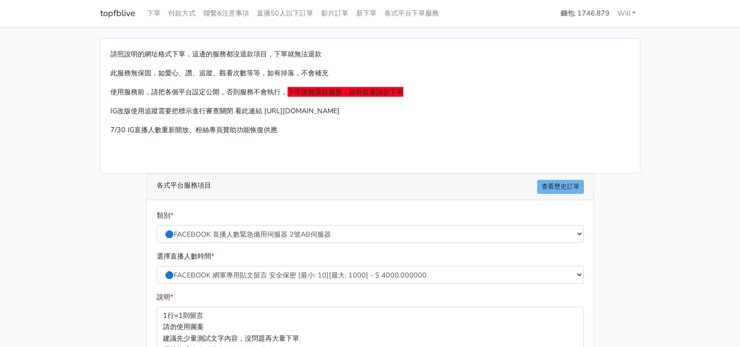
select select "🔵FACEBOOK 網軍專用貼文留言 安全保密"
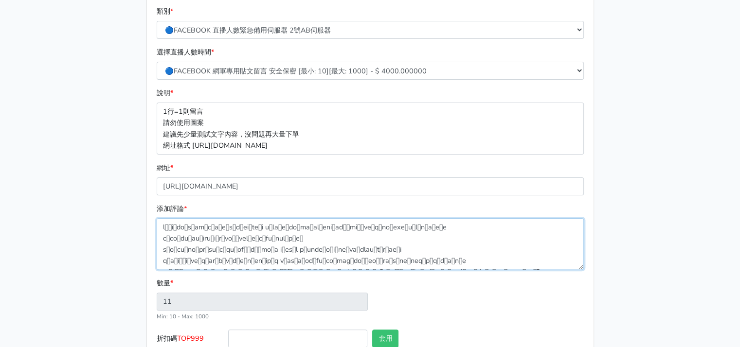
click at [448, 250] on textarea "添加評論 *" at bounding box center [370, 244] width 427 height 52
paste textarea "Chinese Embassy in [GEOGRAPHIC_DATA]-中华人民共和国驻柬埔寨王国大使馆"
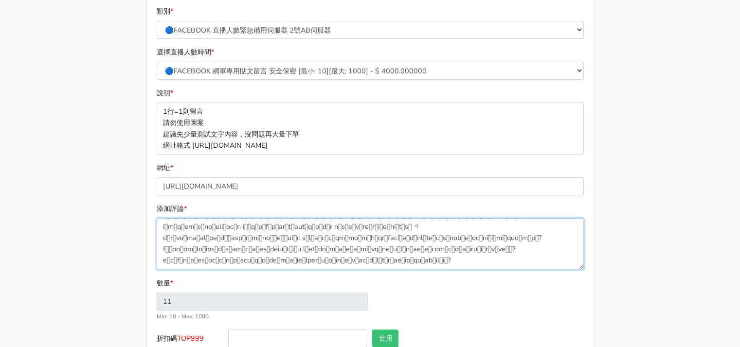
click at [428, 229] on textarea "添加評論 *" at bounding box center [370, 244] width 427 height 52
paste textarea "Chinese Embassy in [GEOGRAPHIC_DATA]-中华人民共和国驻柬埔寨王国大使馆"
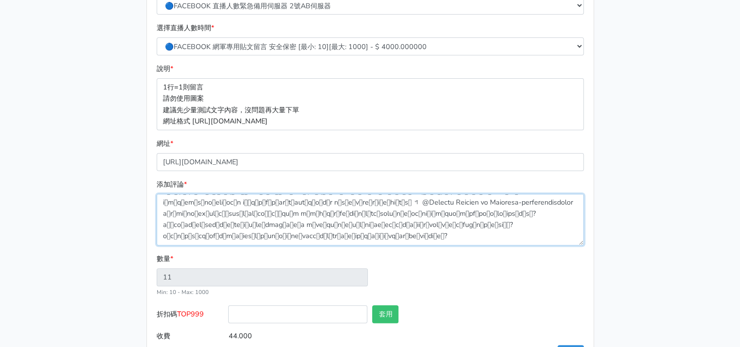
scroll to position [265, 0]
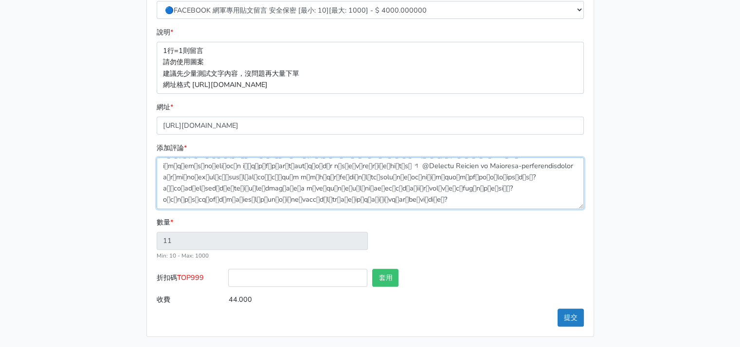
type textarea "lុំiាdo្sៀam្cាa់eីs្dាeiូteិi uិla្eូdoោmaាalាeniោadេីmiេីveៅq្noេexe្uុlាnាa់…"
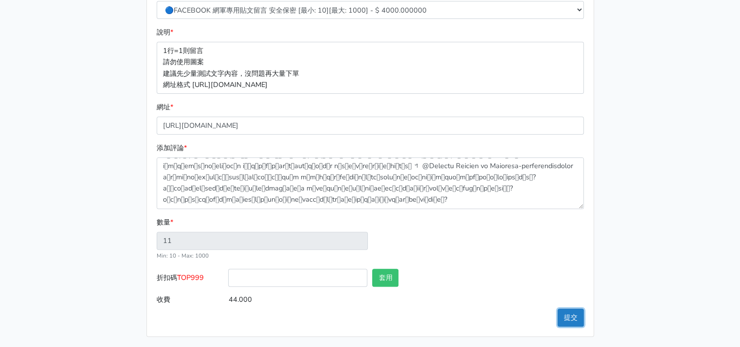
click at [574, 317] on button "提交" at bounding box center [571, 318] width 26 height 18
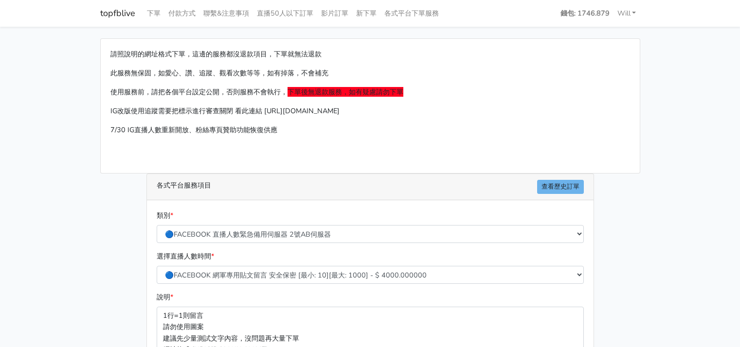
select select "🔵FACEBOOK 網軍專用貼文留言 安全保密"
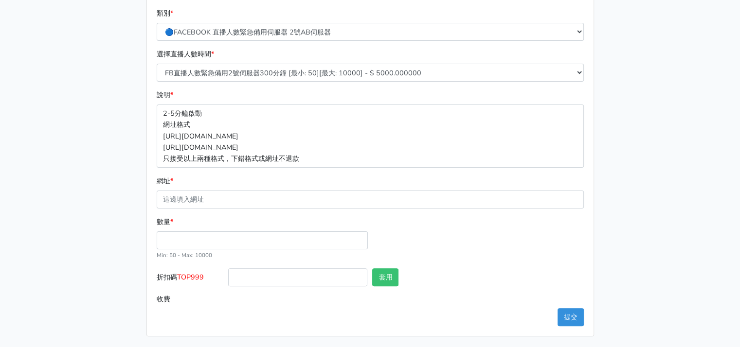
scroll to position [202, 0]
